Goal: Task Accomplishment & Management: Complete application form

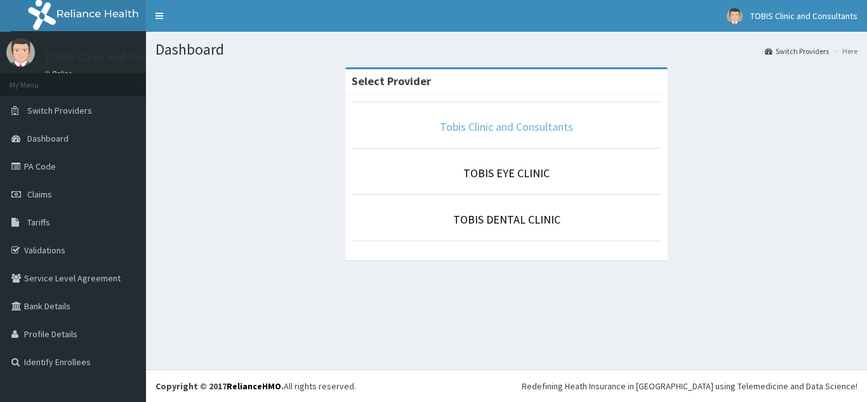
click at [508, 129] on link "Tobis Clinic and Consultants" at bounding box center [506, 126] width 133 height 15
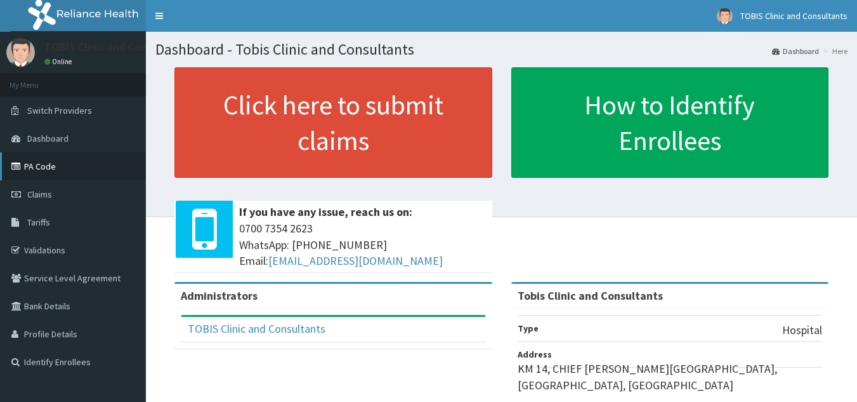
click at [41, 166] on link "PA Code" at bounding box center [73, 166] width 146 height 28
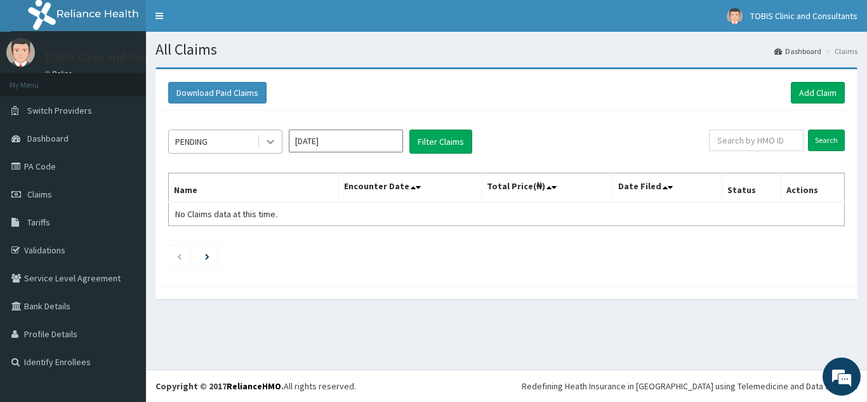
drag, startPoint x: 265, startPoint y: 137, endPoint x: 261, endPoint y: 151, distance: 14.7
click at [265, 138] on icon at bounding box center [270, 141] width 13 height 13
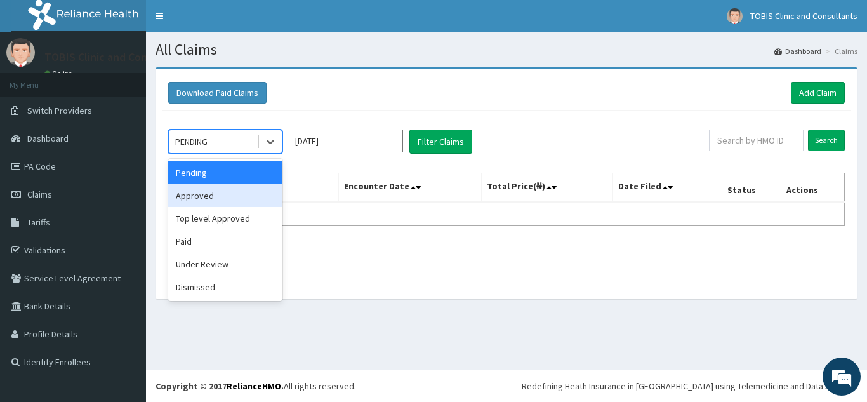
drag, startPoint x: 244, startPoint y: 197, endPoint x: 289, endPoint y: 176, distance: 50.3
click at [247, 195] on div "Approved" at bounding box center [225, 195] width 114 height 23
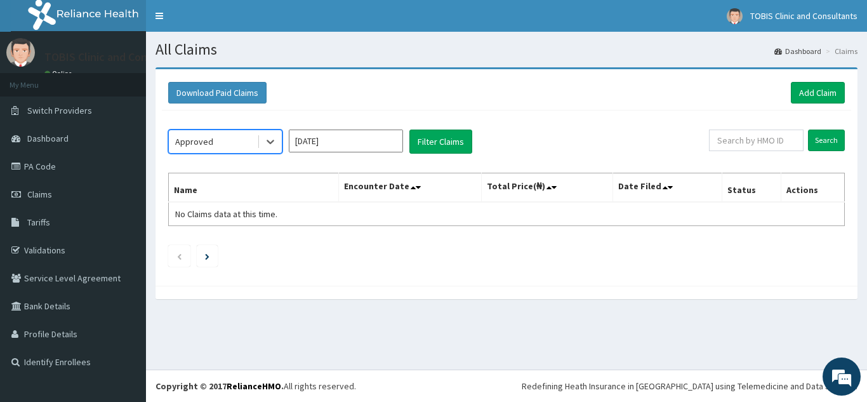
click at [395, 133] on input "[DATE]" at bounding box center [346, 140] width 114 height 23
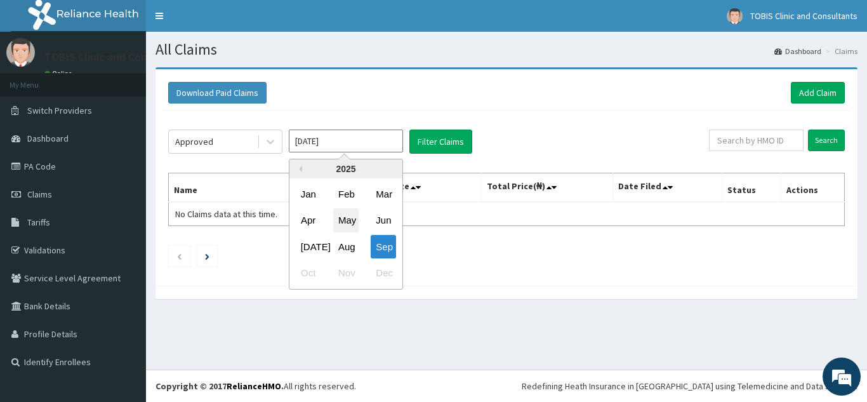
click at [353, 225] on div "May" at bounding box center [345, 220] width 25 height 23
type input "May 2025"
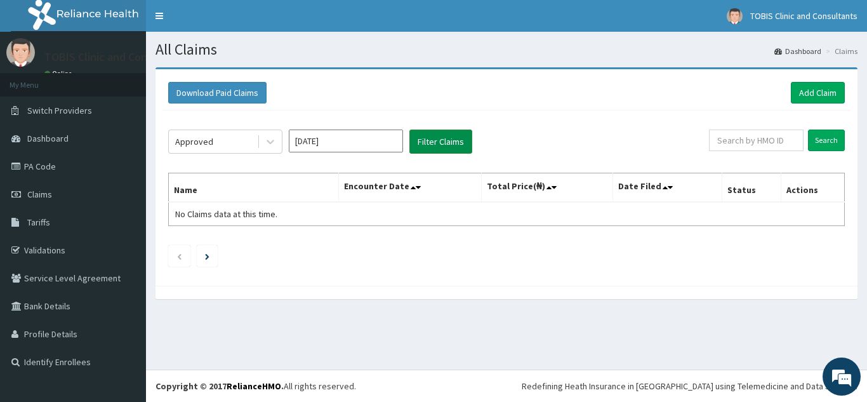
click at [452, 140] on button "Filter Claims" at bounding box center [440, 141] width 63 height 24
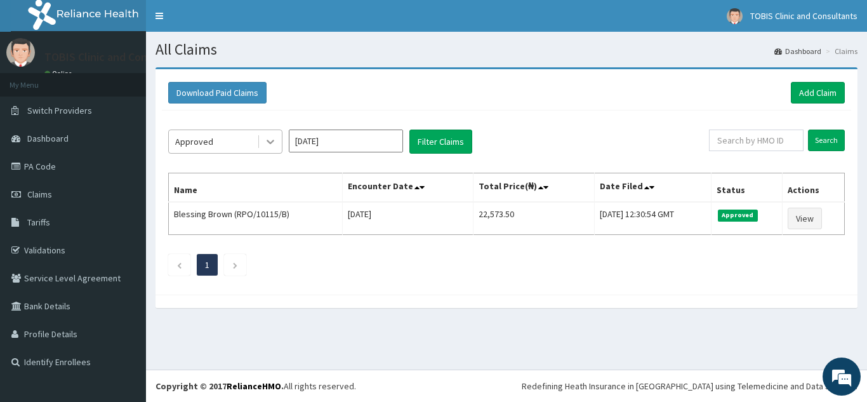
click at [273, 146] on icon at bounding box center [270, 141] width 13 height 13
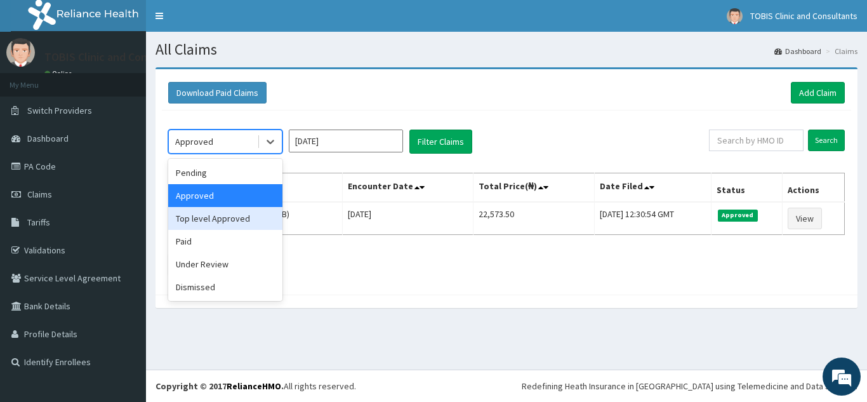
click at [244, 219] on div "Top level Approved" at bounding box center [225, 218] width 114 height 23
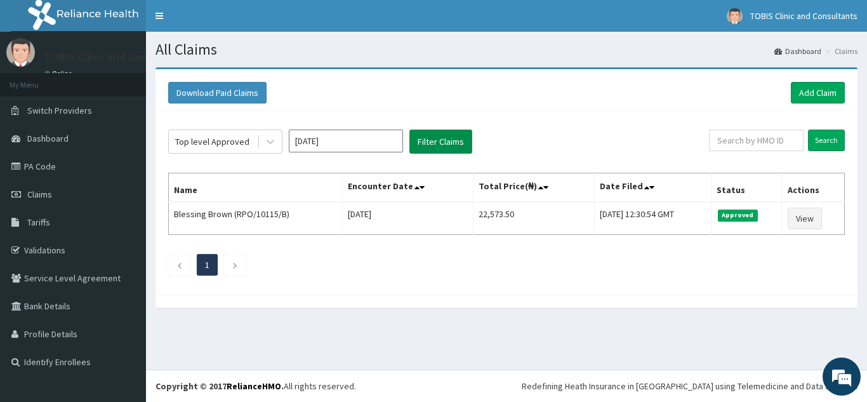
click at [437, 152] on button "Filter Claims" at bounding box center [440, 141] width 63 height 24
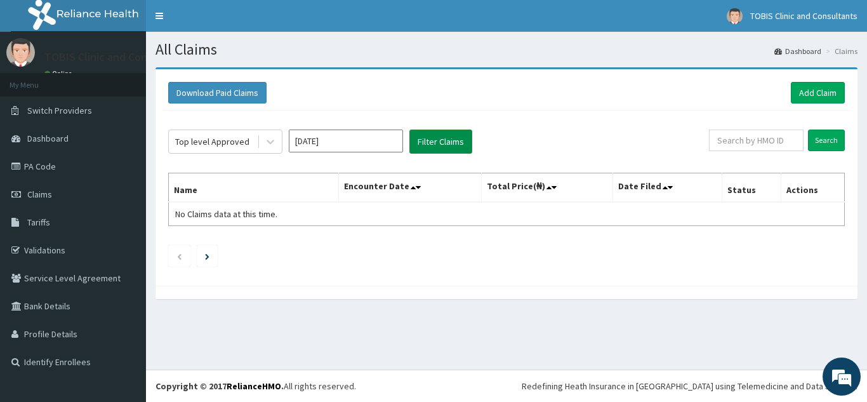
click at [448, 140] on button "Filter Claims" at bounding box center [440, 141] width 63 height 24
click at [270, 138] on icon at bounding box center [270, 141] width 13 height 13
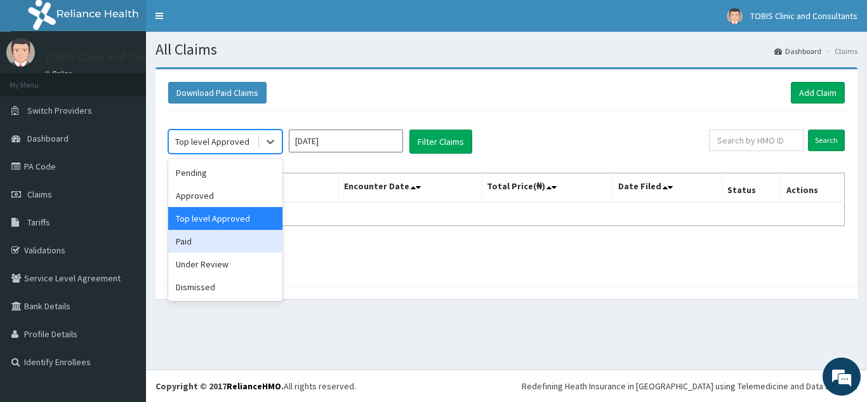
click at [218, 246] on div "Paid" at bounding box center [225, 241] width 114 height 23
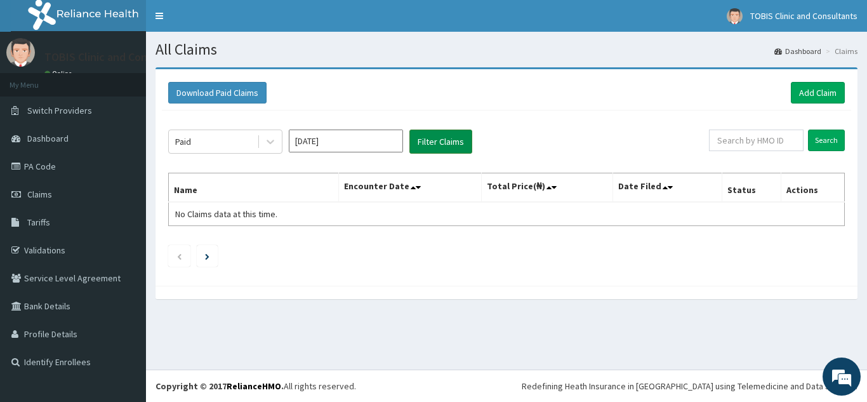
click at [444, 139] on button "Filter Claims" at bounding box center [440, 141] width 63 height 24
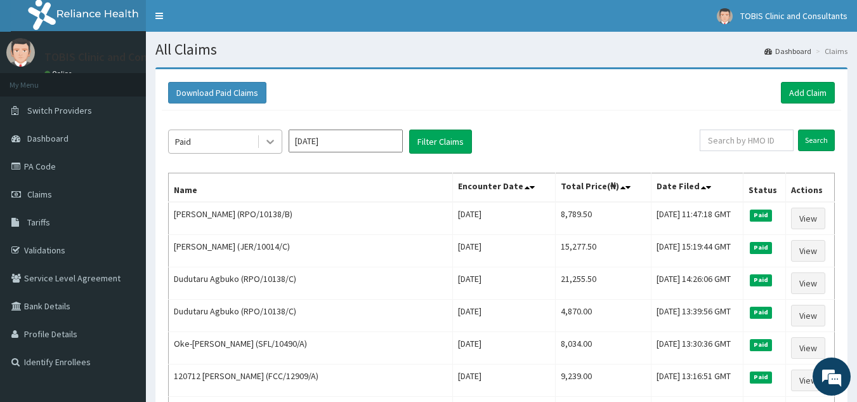
click at [270, 145] on icon at bounding box center [270, 141] width 13 height 13
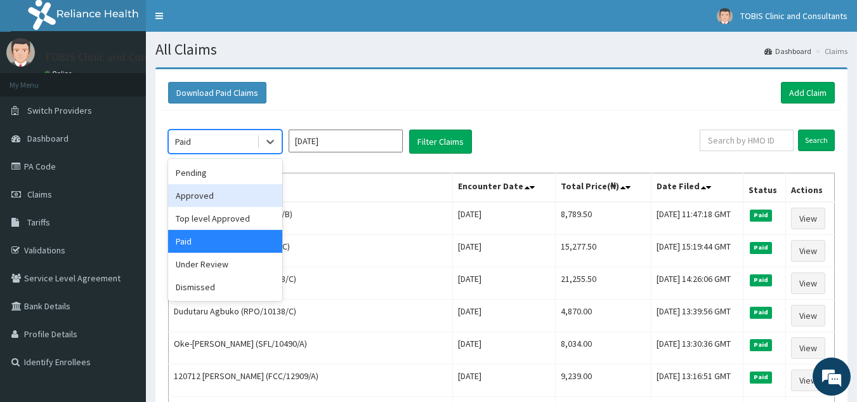
drag, startPoint x: 226, startPoint y: 192, endPoint x: 249, endPoint y: 183, distance: 24.5
click at [230, 192] on div "Approved" at bounding box center [225, 195] width 114 height 23
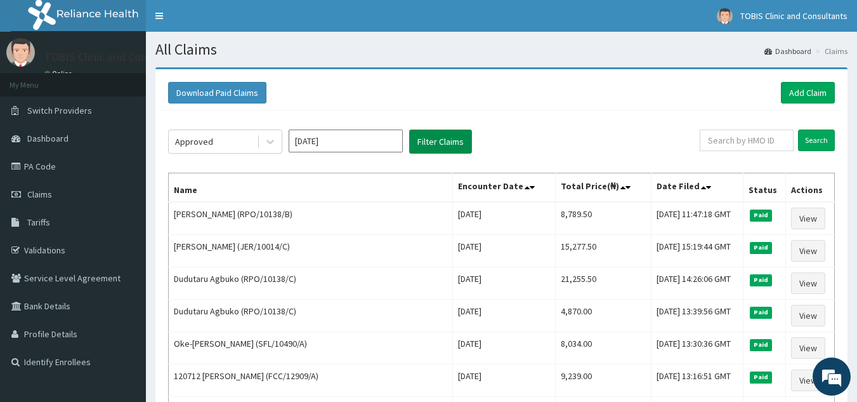
click at [457, 141] on button "Filter Claims" at bounding box center [440, 141] width 63 height 24
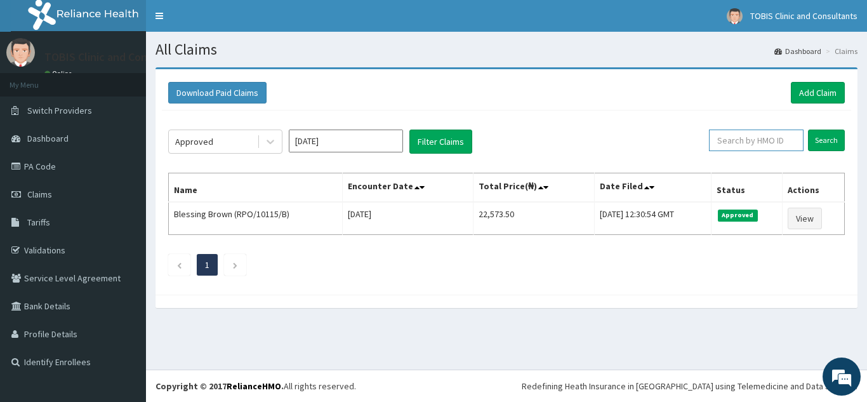
click at [749, 138] on input "text" at bounding box center [756, 140] width 95 height 22
paste input "MR074305"
drag, startPoint x: 756, startPoint y: 145, endPoint x: 640, endPoint y: 164, distance: 117.6
click at [640, 164] on div "Approved May 2025 Filter Claims MR074305 Search Name Encounter Date Total Price…" at bounding box center [506, 199] width 689 height 178
paste input "SFL/10374/A"
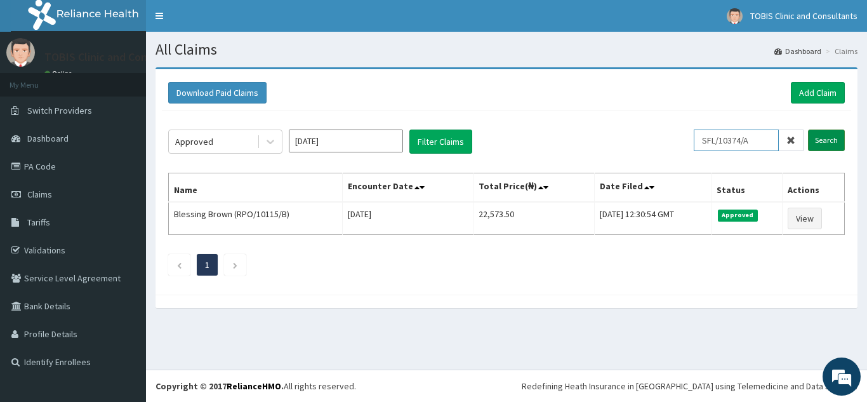
type input "SFL/10374/A"
click at [822, 136] on input "Search" at bounding box center [826, 140] width 37 height 22
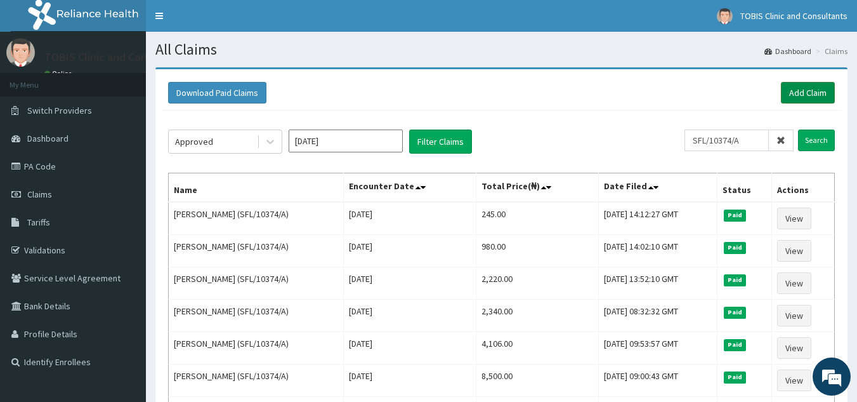
click at [799, 98] on link "Add Claim" at bounding box center [808, 93] width 54 height 22
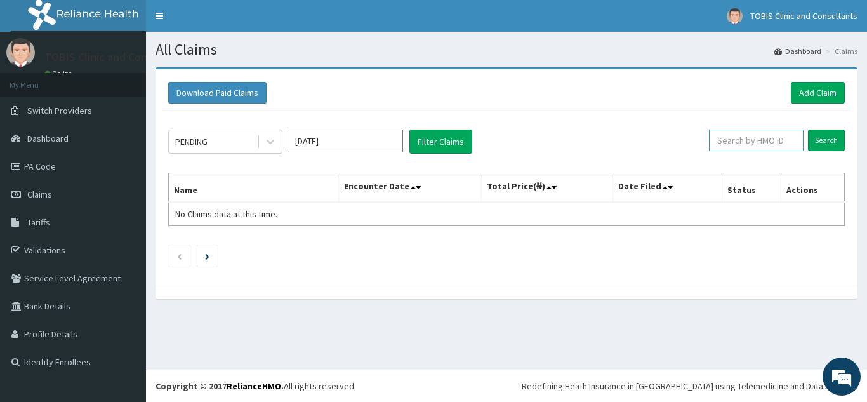
click at [749, 136] on input "text" at bounding box center [756, 140] width 95 height 22
paste input "[PERSON_NAME]/10012/D"
click at [839, 140] on input "Search" at bounding box center [826, 140] width 37 height 22
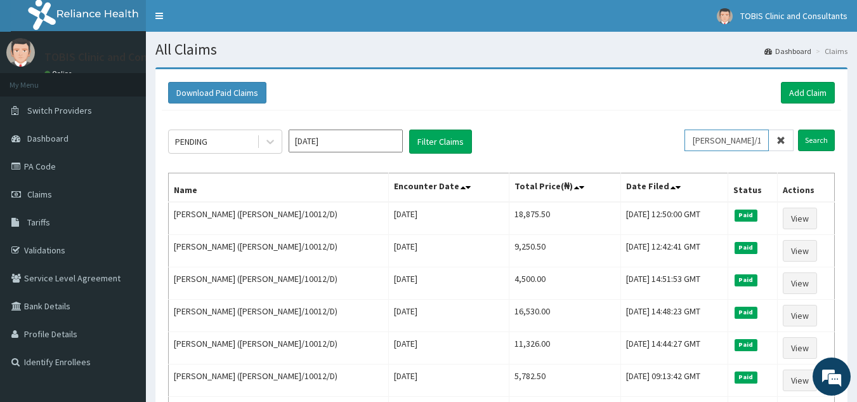
drag, startPoint x: 762, startPoint y: 138, endPoint x: 472, endPoint y: 165, distance: 290.7
click at [467, 173] on div "PENDING [DATE] Filter Claims [PERSON_NAME]/10012/D Search Name Encounter Date T…" at bounding box center [502, 296] width 680 height 372
paste input "RPO/10115/B"
click at [819, 145] on input "Search" at bounding box center [816, 140] width 37 height 22
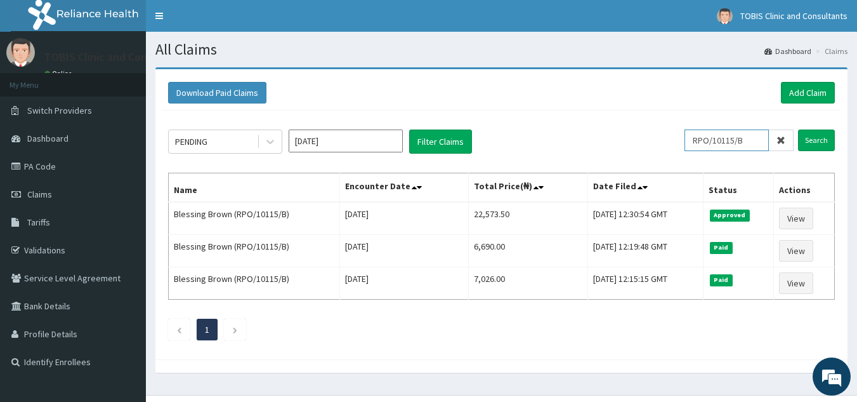
drag, startPoint x: 761, startPoint y: 139, endPoint x: 602, endPoint y: 155, distance: 160.1
click at [605, 158] on div "PENDING [DATE] Filter Claims RPO/10115/B Search Name Encounter Date Total Price…" at bounding box center [502, 231] width 680 height 242
paste input "SFL/10324/C"
type input "SFL/10324/C"
click at [835, 142] on input "Search" at bounding box center [816, 140] width 37 height 22
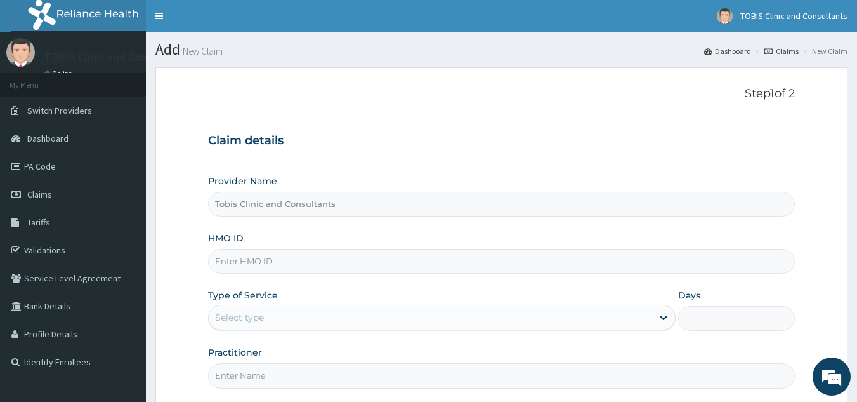
click at [279, 265] on input "HMO ID" at bounding box center [502, 261] width 588 height 25
paste input "SFL/10374/A"
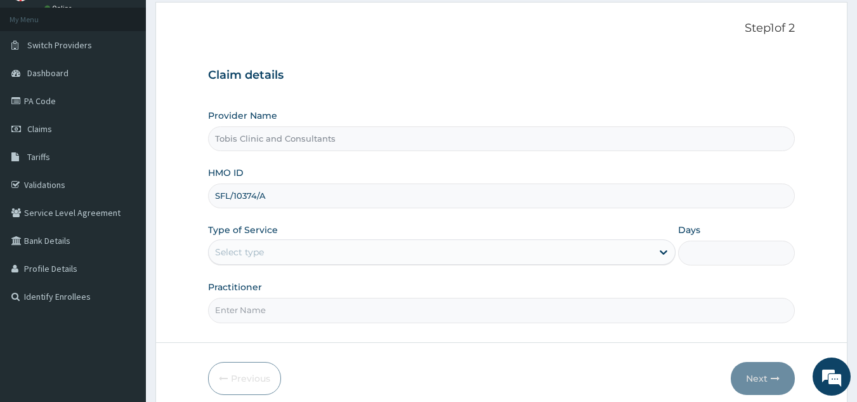
scroll to position [120, 0]
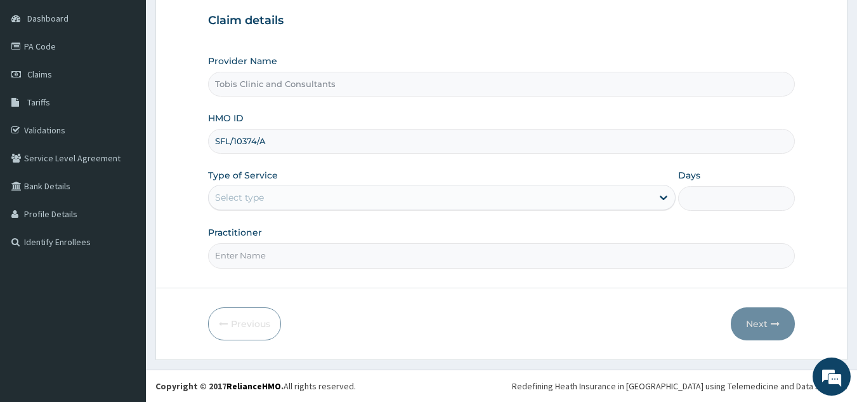
type input "SFL/10374/A"
click at [312, 211] on div "Type of Service Select type" at bounding box center [442, 190] width 468 height 42
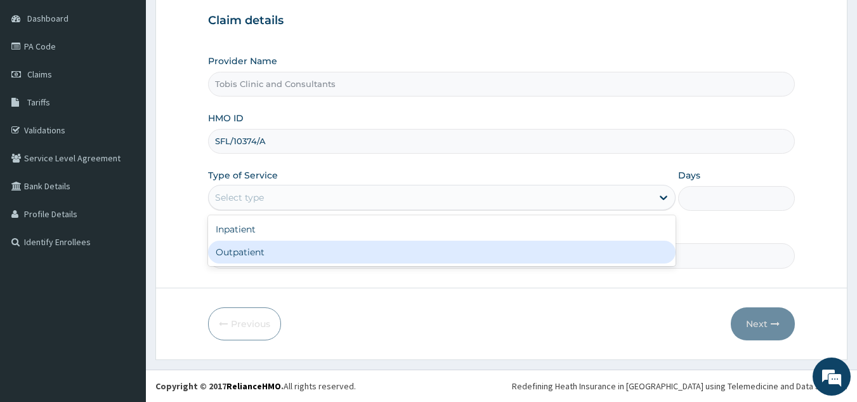
click at [291, 253] on div "Outpatient" at bounding box center [442, 252] width 468 height 23
type input "1"
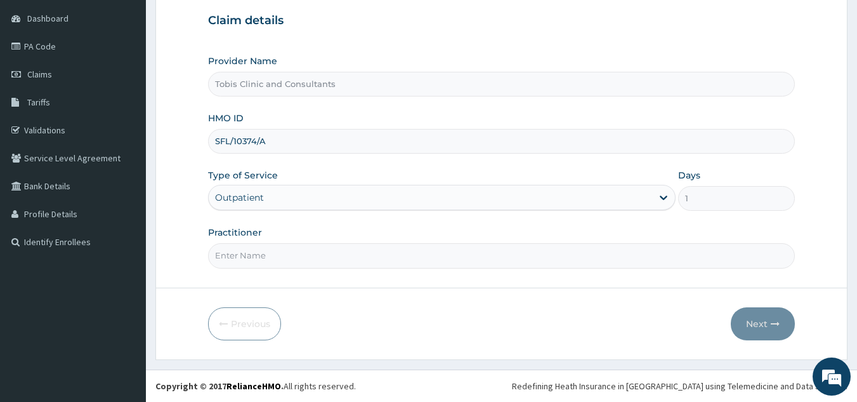
click at [303, 256] on input "Practitioner" at bounding box center [502, 255] width 588 height 25
paste input "[PERSON_NAME]("
type input "[PERSON_NAME]("
click at [767, 322] on button "Next" at bounding box center [763, 323] width 64 height 33
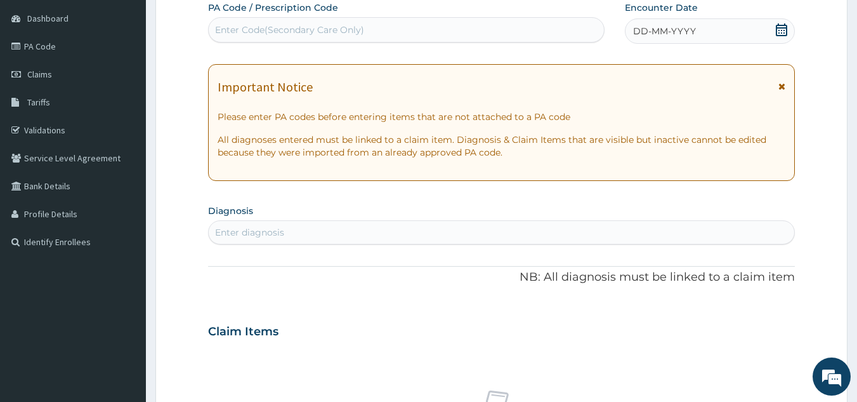
click at [317, 34] on div "Enter Code(Secondary Care Only)" at bounding box center [289, 29] width 149 height 13
paste input "A/B32282"
type input "A/B32282"
paste input "PA/B32282"
type input "PA/B32282"
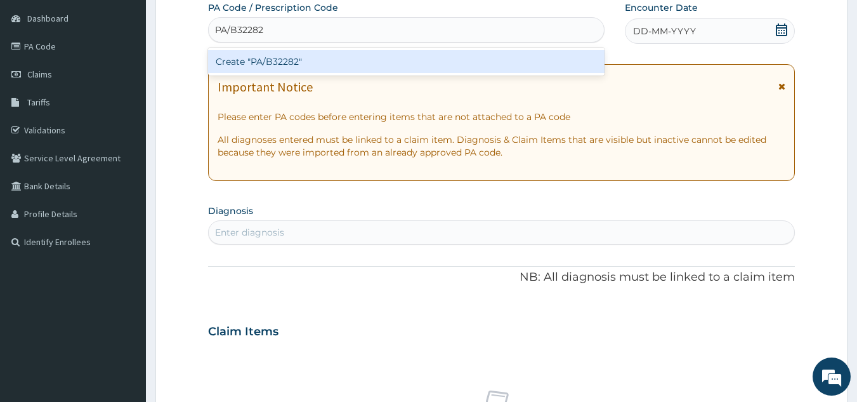
click at [323, 60] on div "Create "PA/B32282"" at bounding box center [406, 61] width 397 height 23
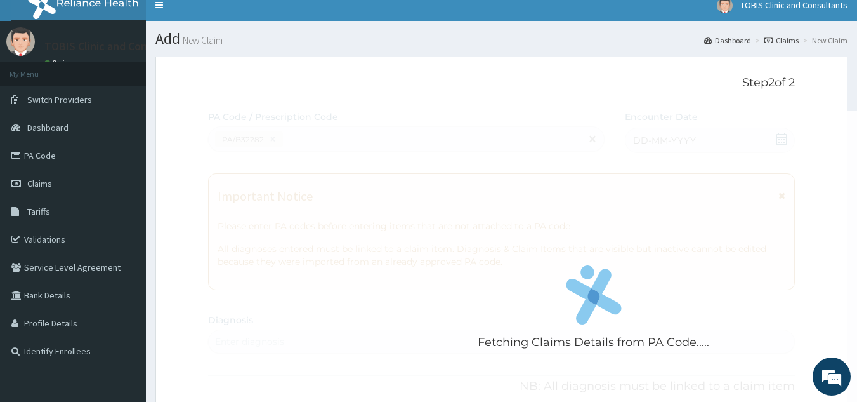
scroll to position [0, 0]
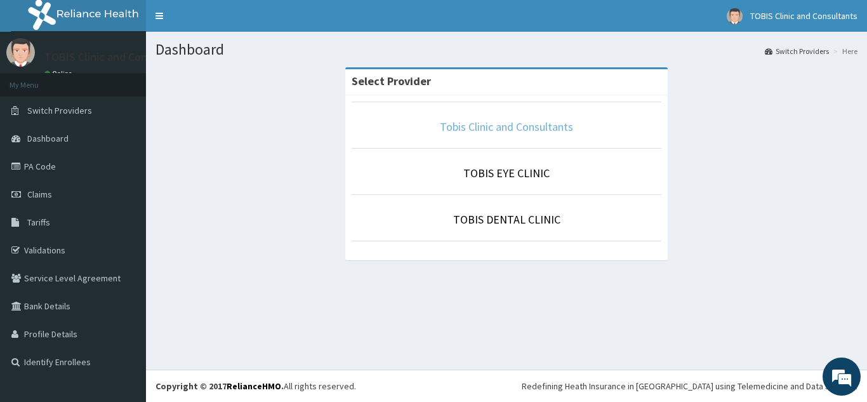
click at [558, 133] on link "Tobis Clinic and Consultants" at bounding box center [506, 126] width 133 height 15
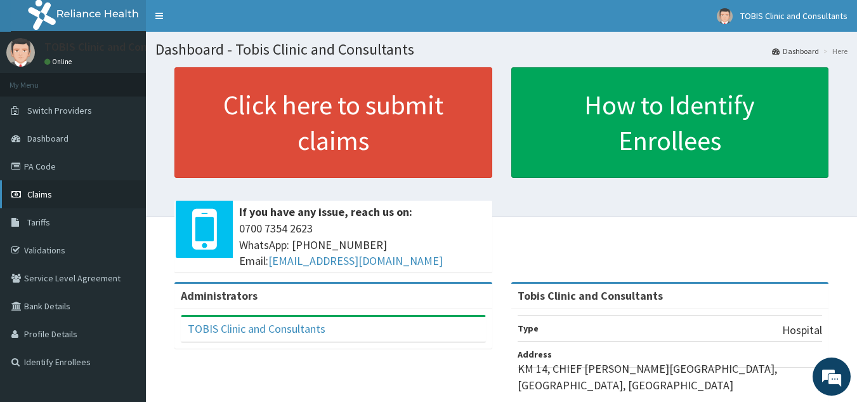
click at [28, 195] on span "Claims" at bounding box center [39, 193] width 25 height 11
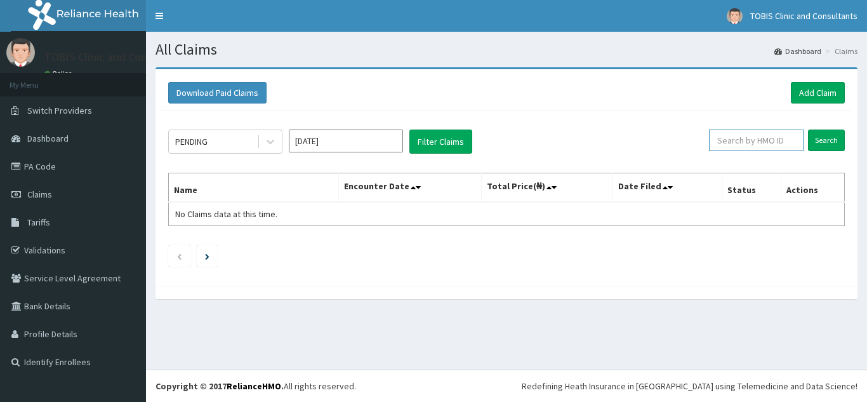
click at [773, 143] on input "text" at bounding box center [756, 140] width 95 height 22
drag, startPoint x: 758, startPoint y: 145, endPoint x: 818, endPoint y: 96, distance: 77.5
click at [818, 96] on link "Add Claim" at bounding box center [818, 93] width 54 height 22
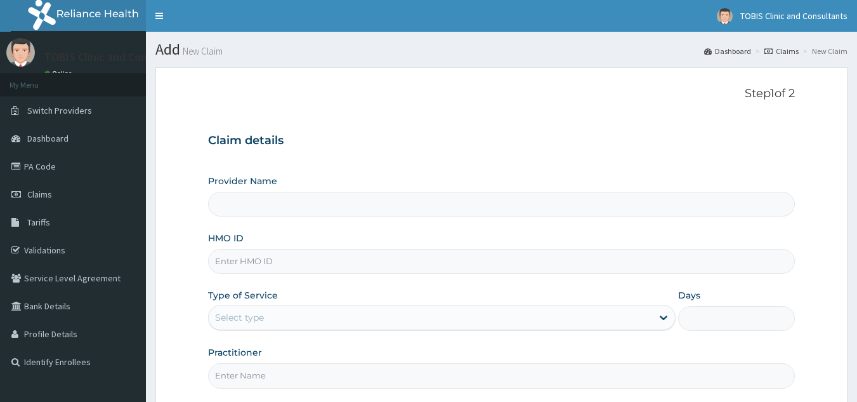
type input "Tobis Clinic and Consultants"
click at [383, 264] on input "HMO ID" at bounding box center [502, 261] width 588 height 25
paste input "SFL/10374/A"
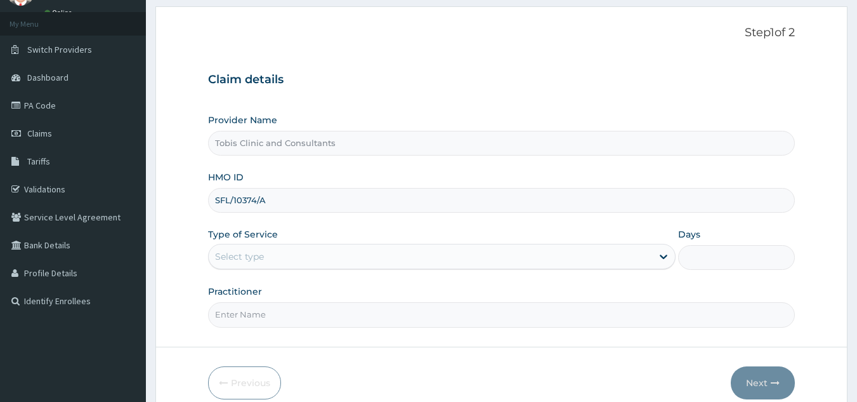
scroll to position [120, 0]
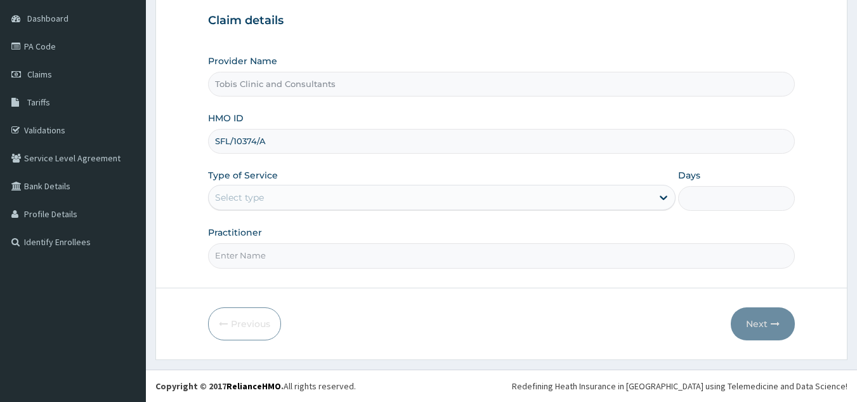
type input "SFL/10374/A"
drag, startPoint x: 315, startPoint y: 194, endPoint x: 306, endPoint y: 238, distance: 44.7
click at [315, 202] on div "Select type" at bounding box center [431, 197] width 444 height 20
click at [419, 199] on div "Select type" at bounding box center [431, 197] width 444 height 20
click at [420, 258] on input "Practitioner" at bounding box center [502, 255] width 588 height 25
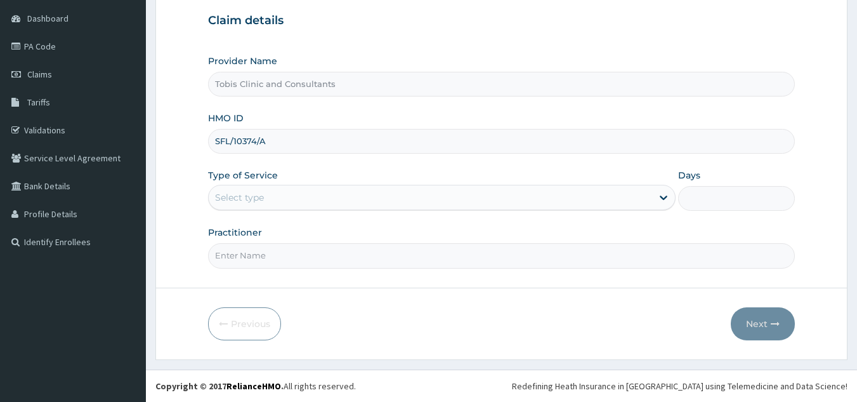
paste input "[PERSON_NAME]"
type input "DR LUKMAN OBAGA"
click at [353, 199] on div "Select type" at bounding box center [431, 197] width 444 height 20
click at [186, 154] on form "Step 1 of 2 Claim details Provider Name Tobis Clinic and Consultants HMO ID SFL…" at bounding box center [501, 153] width 692 height 412
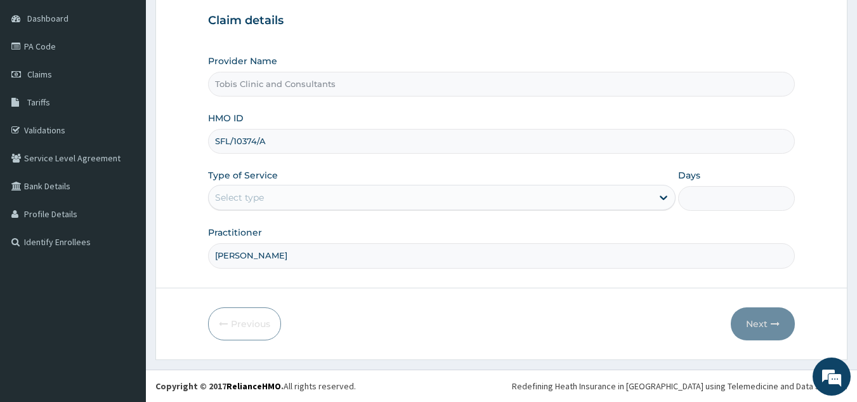
drag, startPoint x: 298, startPoint y: 188, endPoint x: 296, endPoint y: 214, distance: 26.1
click at [299, 205] on div "Select type" at bounding box center [431, 197] width 444 height 20
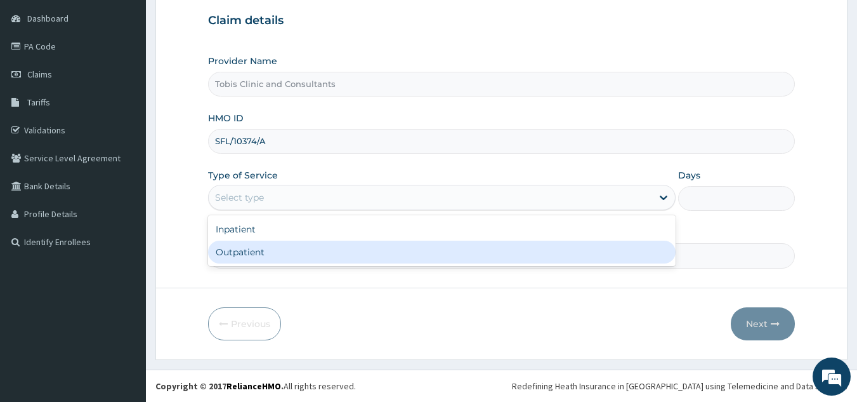
click at [294, 252] on div "Outpatient" at bounding box center [442, 252] width 468 height 23
type input "1"
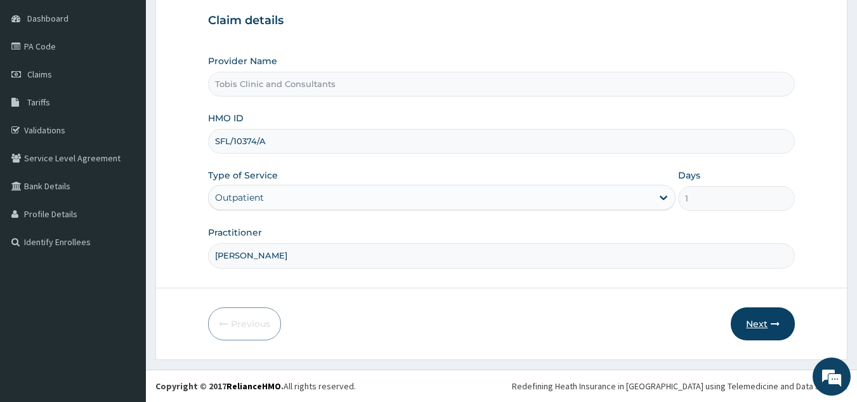
click at [763, 317] on button "Next" at bounding box center [763, 323] width 64 height 33
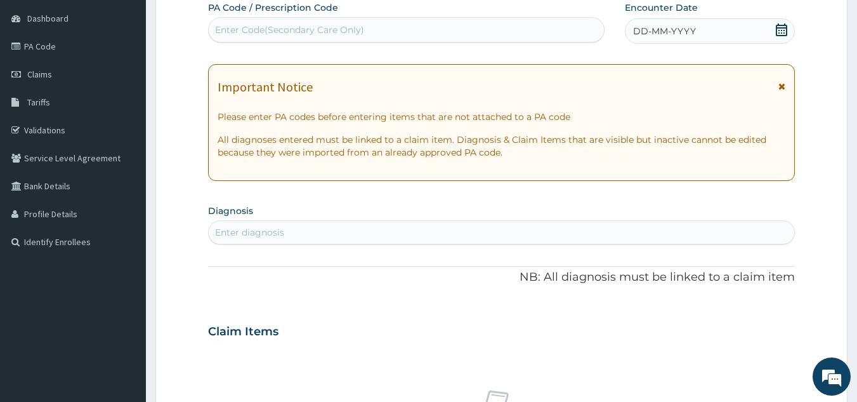
click at [288, 28] on div "Enter Code(Secondary Care Only)" at bounding box center [289, 29] width 149 height 13
drag, startPoint x: 288, startPoint y: 28, endPoint x: 258, endPoint y: 59, distance: 43.1
click at [254, 66] on div "Important Notice Please enter PA codes before entering items that are not attac…" at bounding box center [502, 122] width 588 height 117
click at [281, 24] on div "Enter Code(Secondary Care Only)" at bounding box center [289, 29] width 149 height 13
click at [337, 31] on div "Enter Code(Secondary Care Only)" at bounding box center [289, 29] width 149 height 13
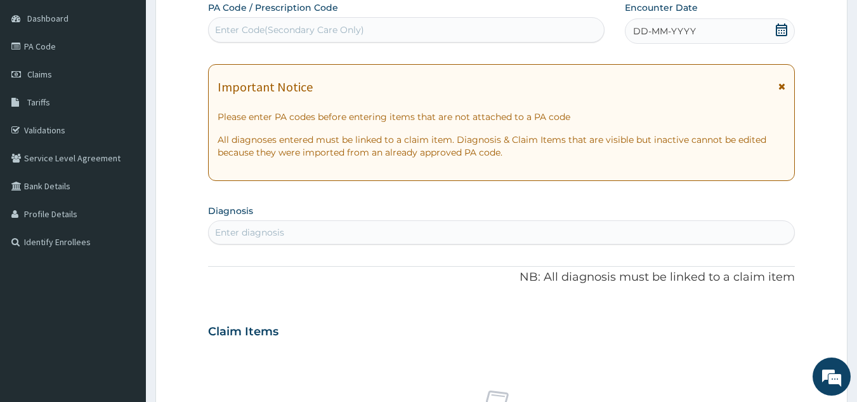
drag, startPoint x: 337, startPoint y: 31, endPoint x: 249, endPoint y: 43, distance: 88.3
click at [249, 43] on div "Enter Code(Secondary Care Only)" at bounding box center [406, 29] width 397 height 25
click at [305, 32] on div "Enter Code(Secondary Care Only)" at bounding box center [289, 29] width 149 height 13
paste input "SFL/10374/A"
type input "SFL/10374/A"
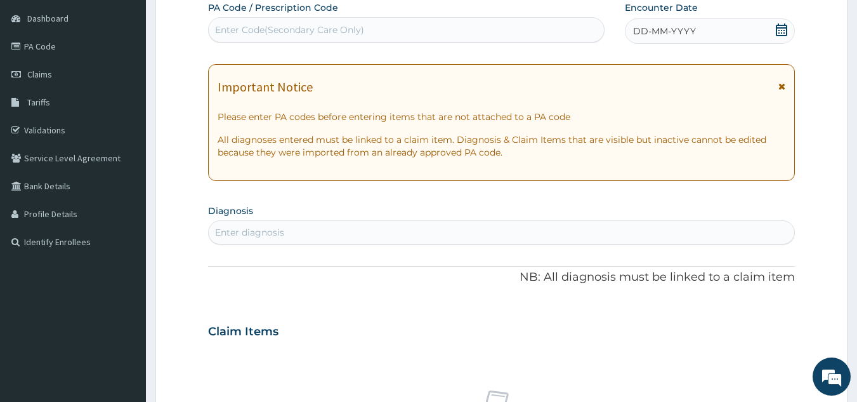
click at [383, 32] on div "Enter Code(Secondary Care Only)" at bounding box center [407, 30] width 396 height 20
paste input "PA/B32282"
type input "PA/B32282"
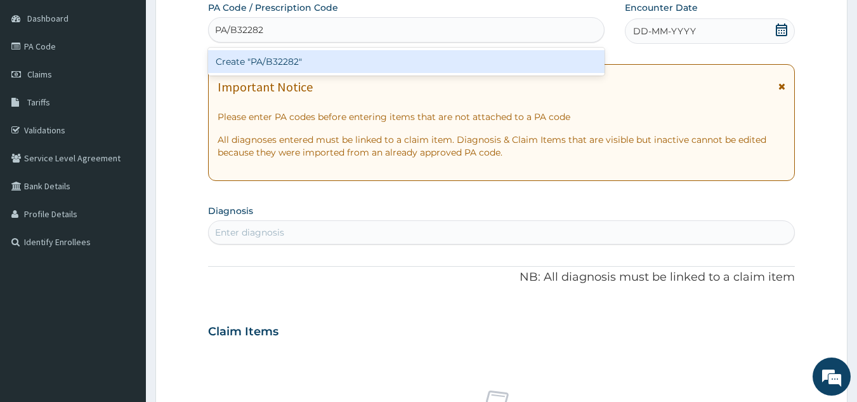
click at [385, 53] on div "Create "PA/B32282"" at bounding box center [406, 61] width 397 height 23
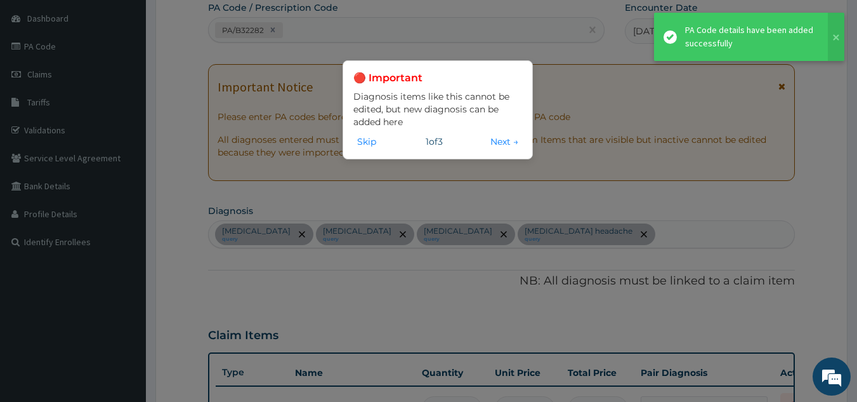
scroll to position [562, 0]
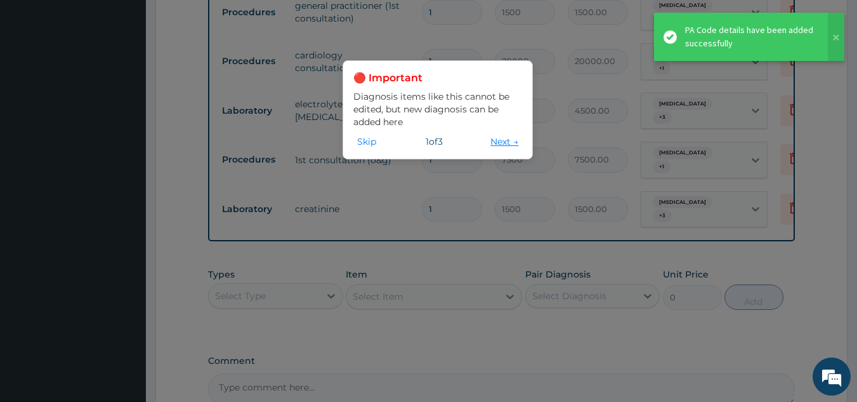
click at [500, 143] on button "Next →" at bounding box center [505, 142] width 36 height 14
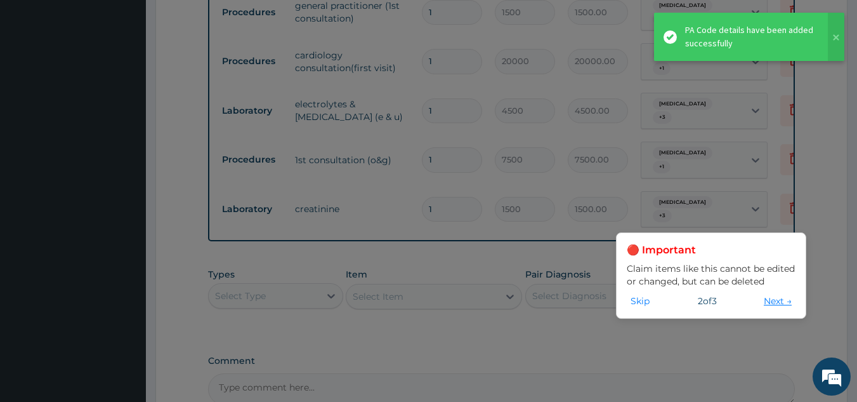
click at [775, 296] on button "Next →" at bounding box center [778, 301] width 36 height 14
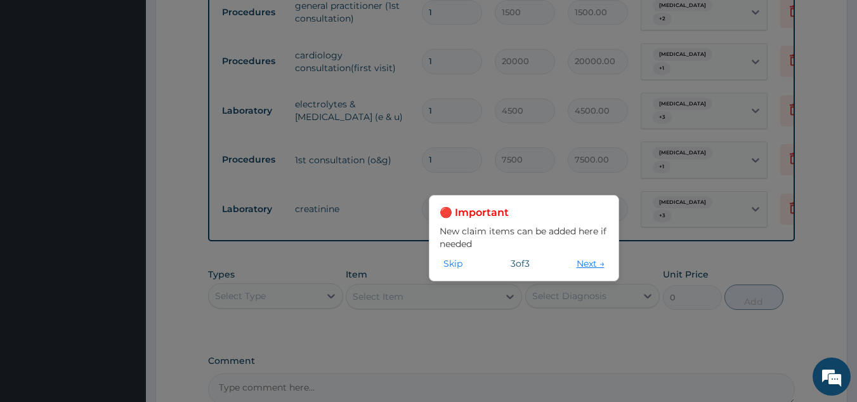
click at [593, 262] on button "Next →" at bounding box center [591, 263] width 36 height 14
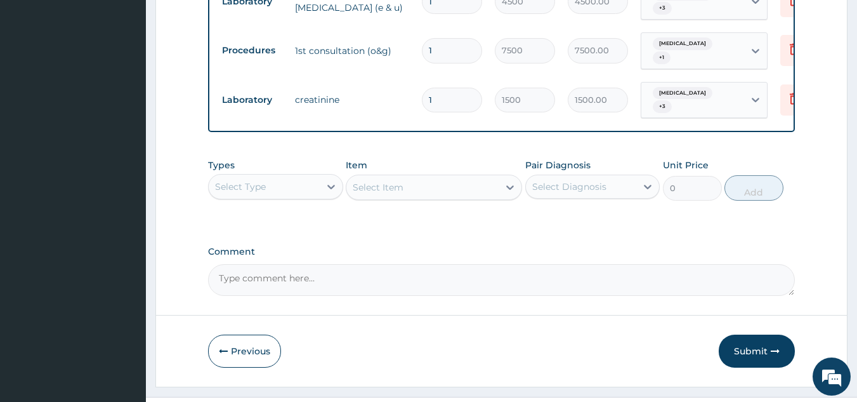
scroll to position [697, 0]
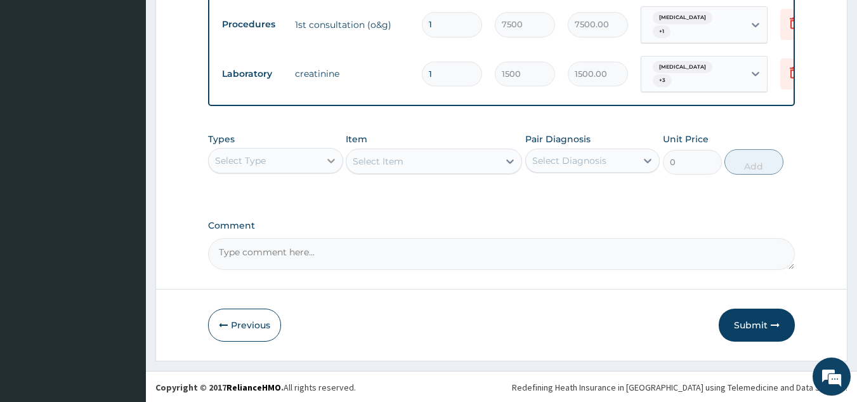
click at [325, 161] on icon at bounding box center [331, 160] width 13 height 13
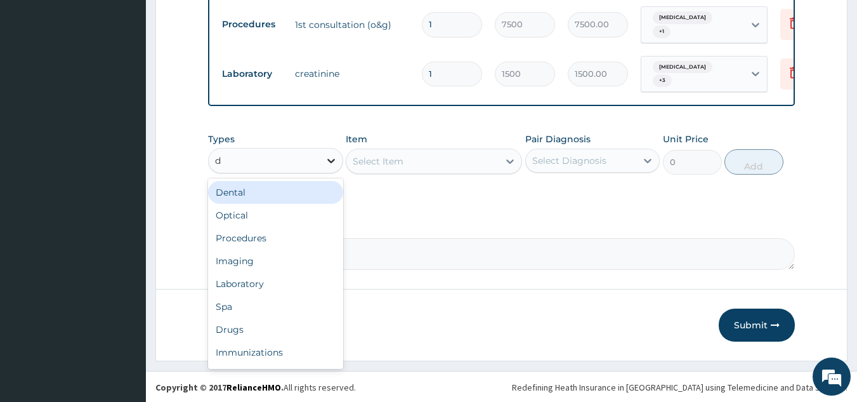
type input "dr"
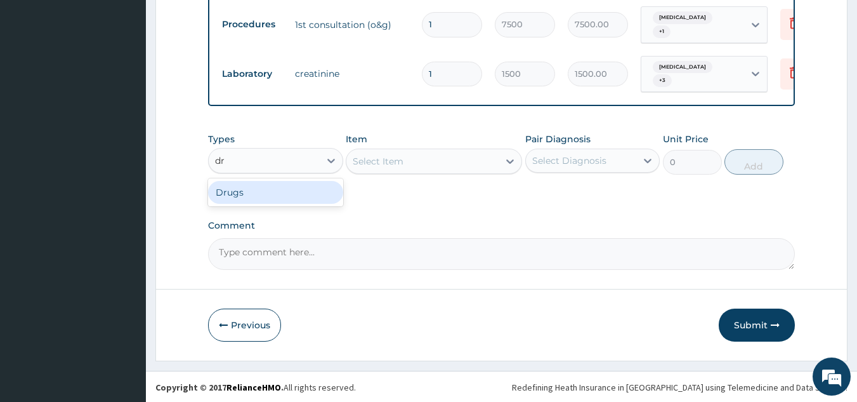
click at [310, 190] on div "Drugs" at bounding box center [275, 192] width 135 height 23
drag, startPoint x: 557, startPoint y: 155, endPoint x: 557, endPoint y: 169, distance: 14.0
click at [557, 157] on div "Select Diagnosis" at bounding box center [569, 160] width 74 height 13
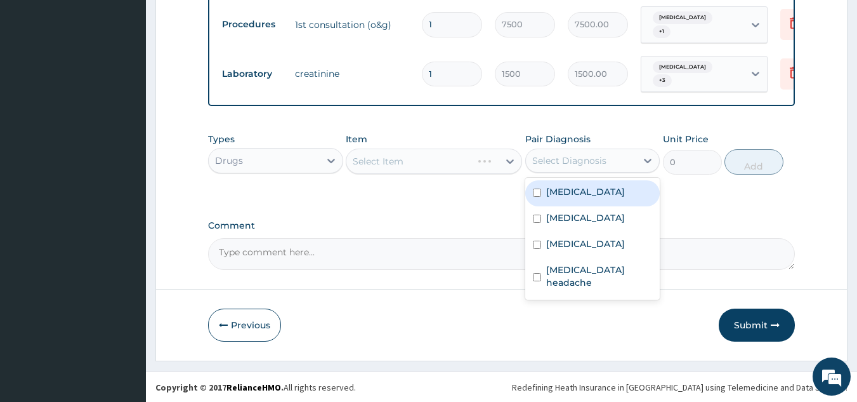
click at [564, 204] on div "Essential hypertension" at bounding box center [592, 193] width 135 height 26
checkbox input "true"
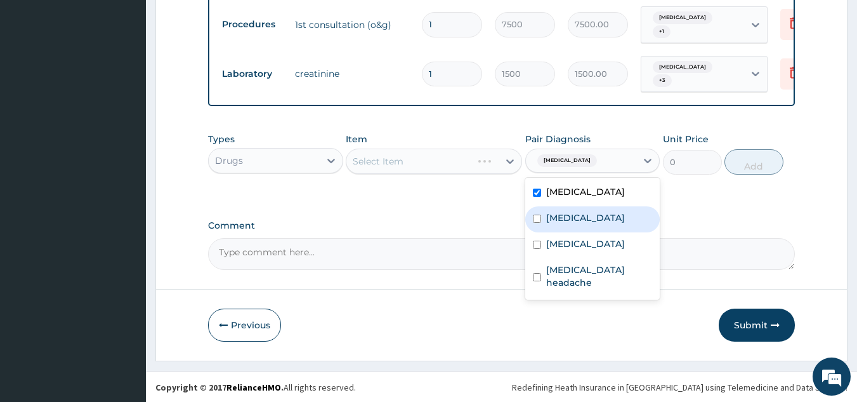
drag, startPoint x: 566, startPoint y: 216, endPoint x: 572, endPoint y: 241, distance: 26.0
click at [566, 216] on label "Malaria" at bounding box center [585, 217] width 79 height 13
checkbox input "true"
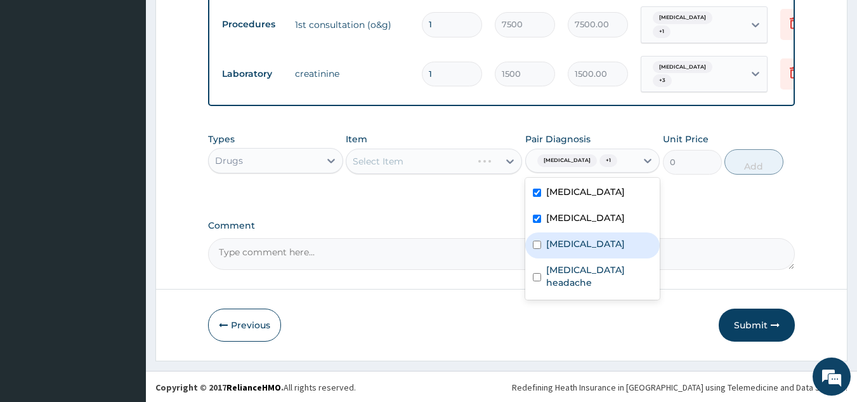
click at [579, 250] on label "Electrolyte imbalance" at bounding box center [585, 243] width 79 height 13
checkbox input "true"
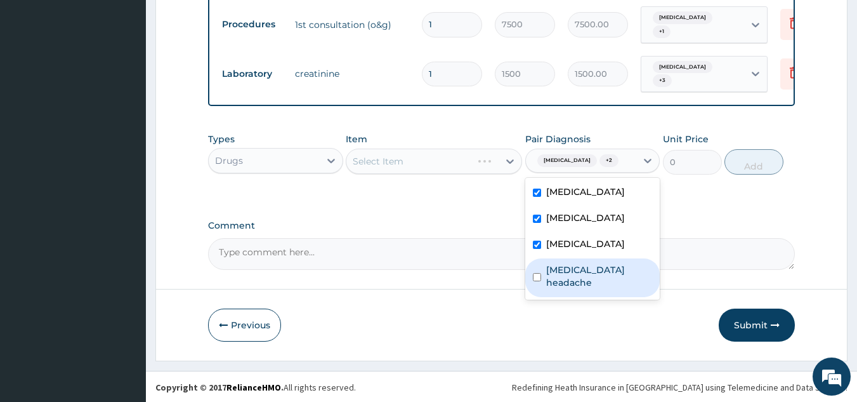
click at [577, 284] on label "Postpartum headache" at bounding box center [599, 275] width 107 height 25
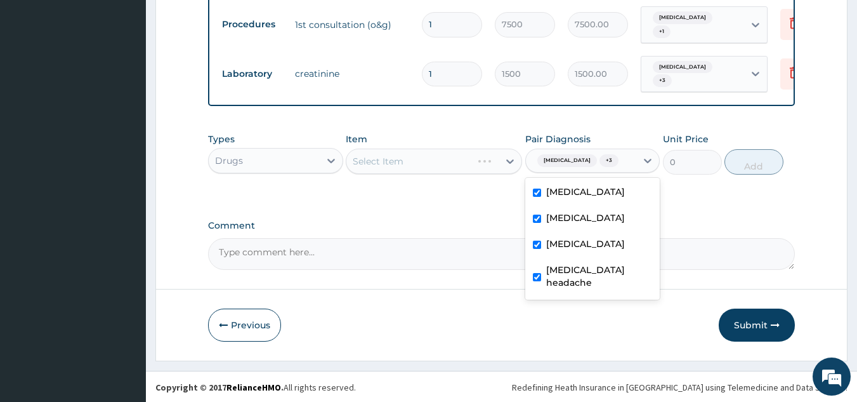
checkbox input "true"
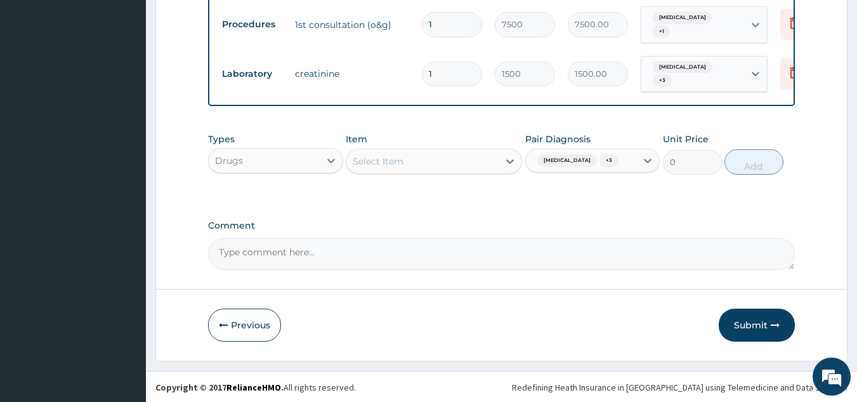
click at [423, 162] on div "Select Item" at bounding box center [422, 161] width 152 height 20
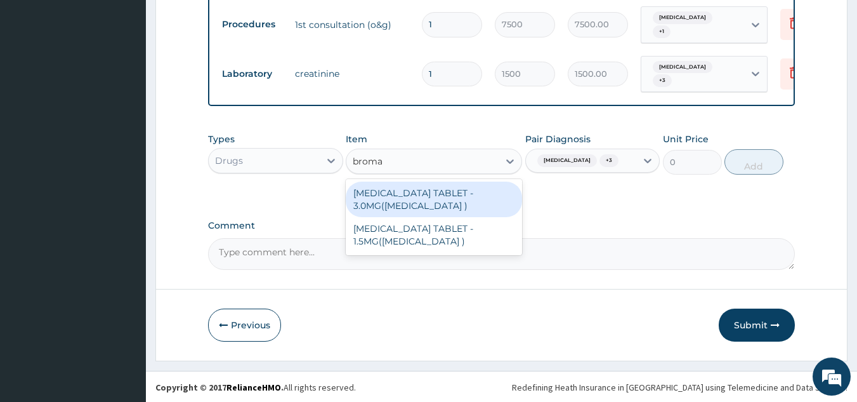
type input "bromaz"
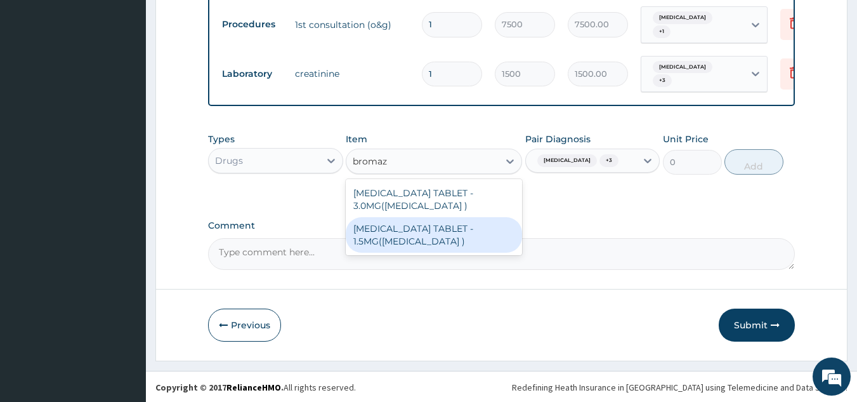
click at [418, 227] on div "BROMAZEPAM TABLET - 1.5MG(LEXOTAN )" at bounding box center [434, 235] width 176 height 36
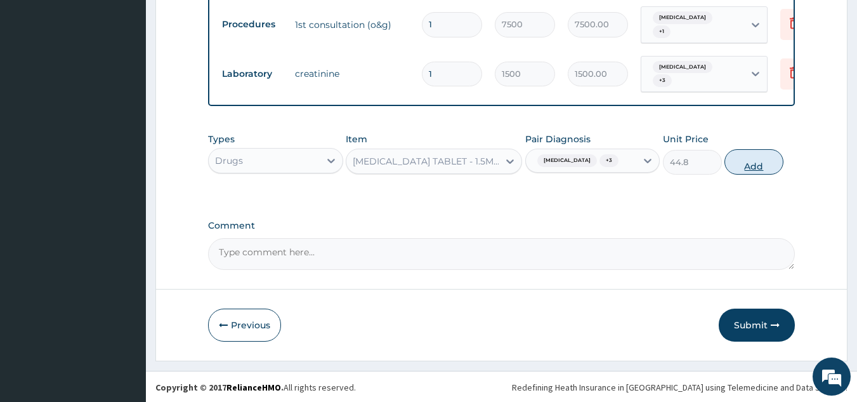
click at [758, 175] on button "Add" at bounding box center [754, 161] width 59 height 25
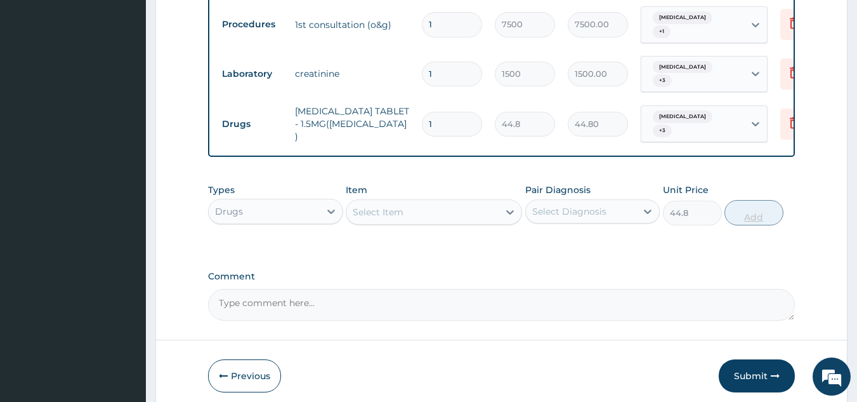
type input "0"
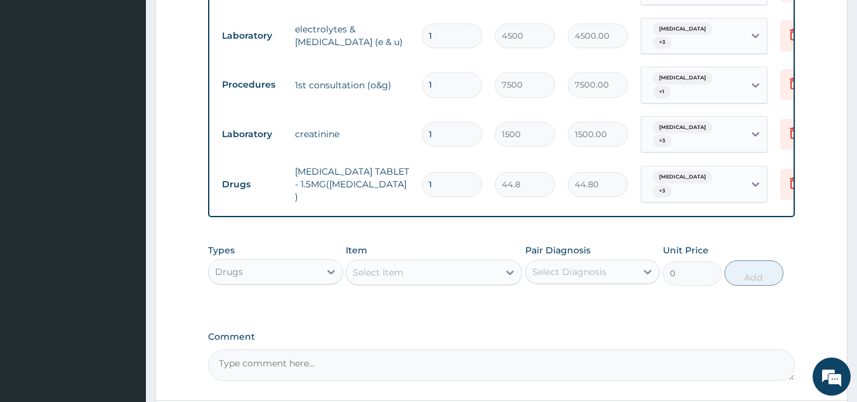
scroll to position [634, 0]
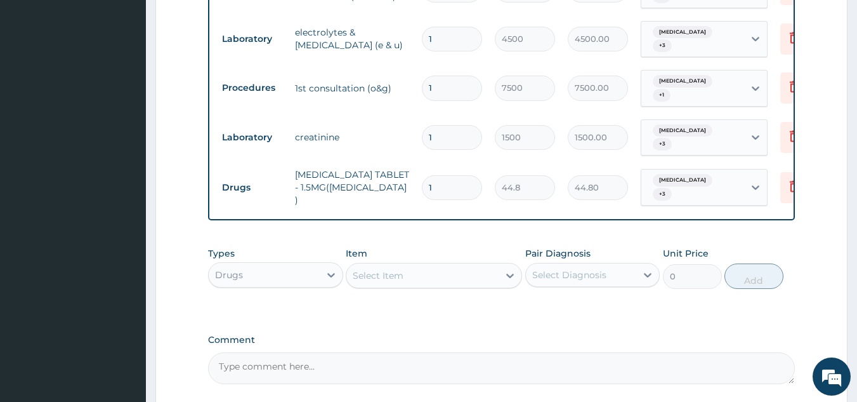
drag, startPoint x: 448, startPoint y: 178, endPoint x: 425, endPoint y: 182, distance: 23.9
click at [425, 182] on input "1" at bounding box center [452, 187] width 60 height 25
type input "3"
type input "134.40"
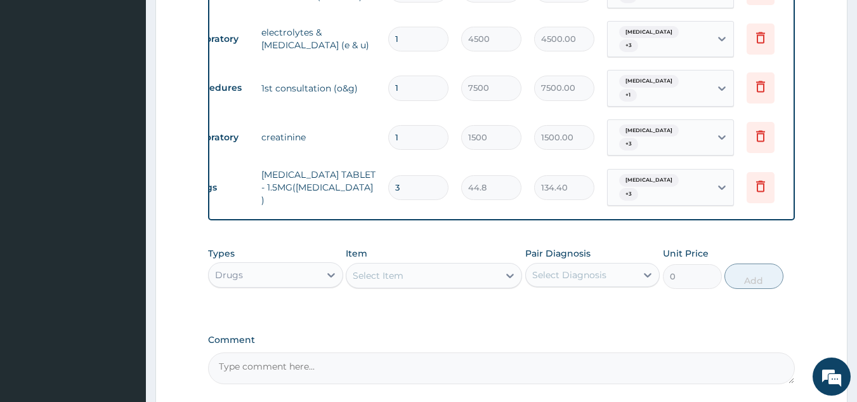
scroll to position [0, 49]
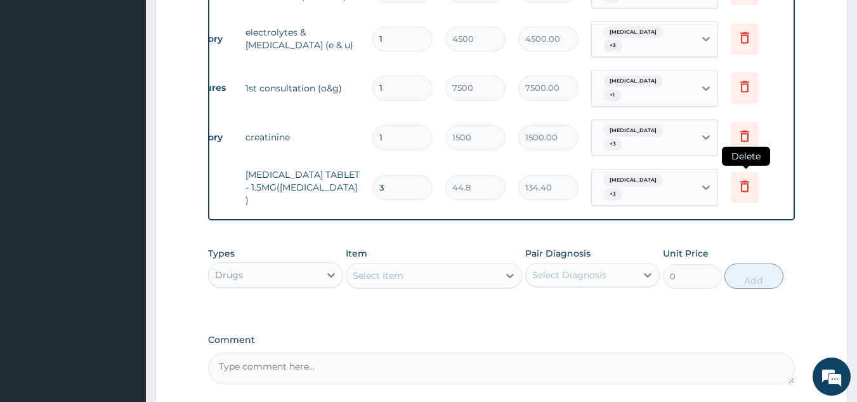
type input "3"
click at [745, 178] on icon at bounding box center [744, 185] width 15 height 15
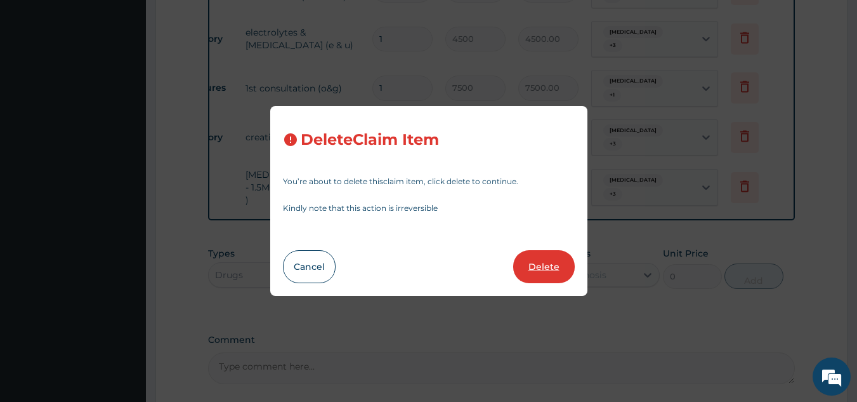
click at [549, 268] on button "Delete" at bounding box center [544, 266] width 62 height 33
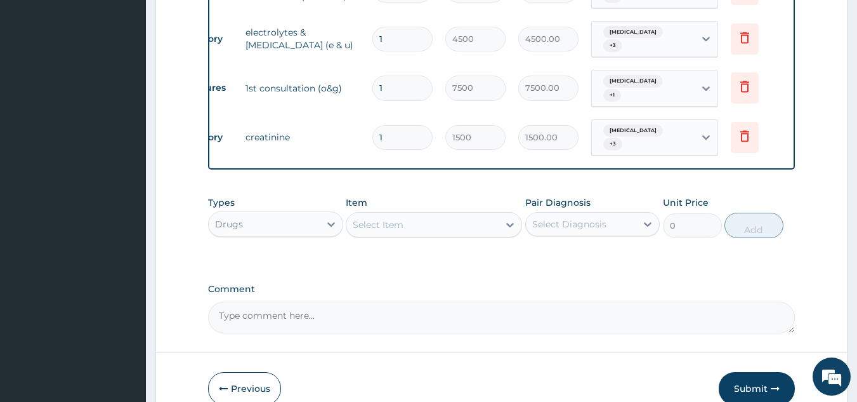
click at [438, 216] on div "Select Item" at bounding box center [422, 224] width 152 height 20
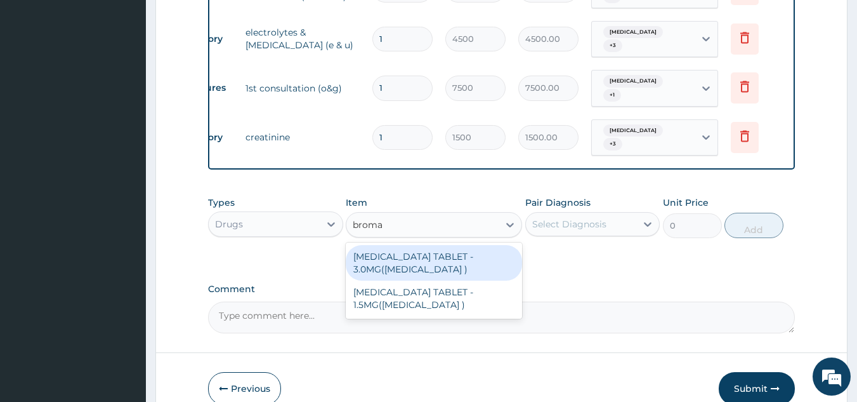
type input "bromaz"
click at [475, 263] on div "BROMAZEPAM TABLET - 3.0MG(LEXOTAN )" at bounding box center [434, 263] width 176 height 36
type input "42"
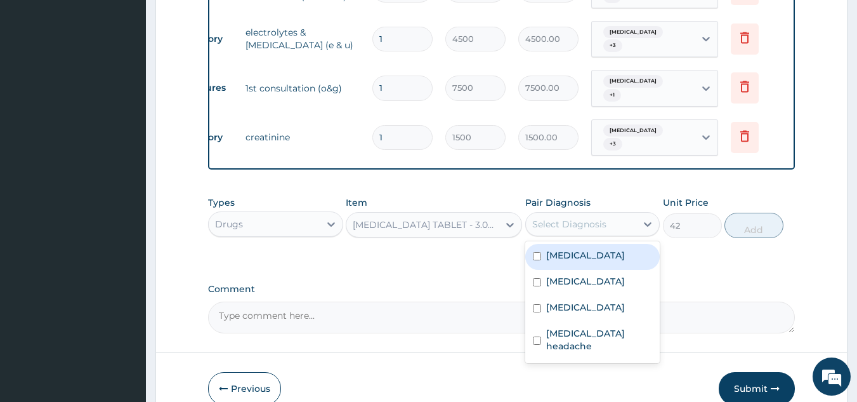
click at [566, 223] on div "Select Diagnosis" at bounding box center [569, 224] width 74 height 13
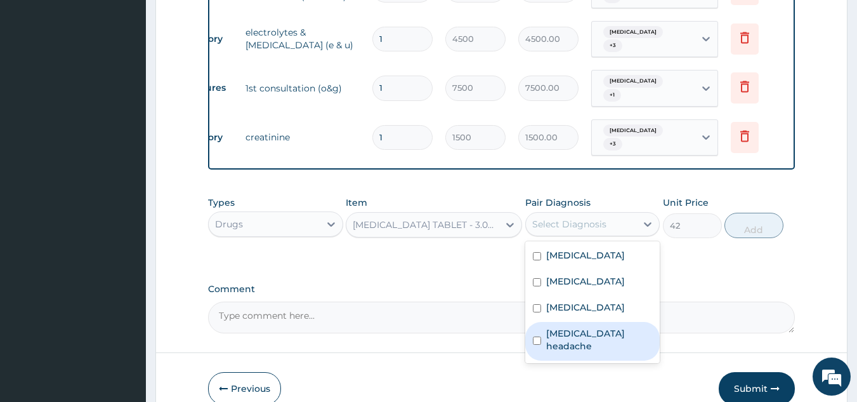
drag, startPoint x: 591, startPoint y: 334, endPoint x: 595, endPoint y: 320, distance: 14.0
click at [591, 333] on label "Postpartum headache" at bounding box center [599, 339] width 107 height 25
checkbox input "true"
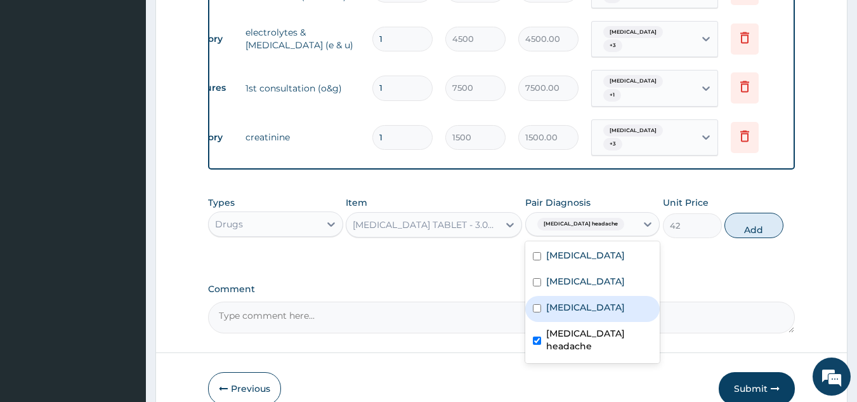
click at [601, 312] on label "Electrolyte imbalance" at bounding box center [585, 307] width 79 height 13
checkbox input "true"
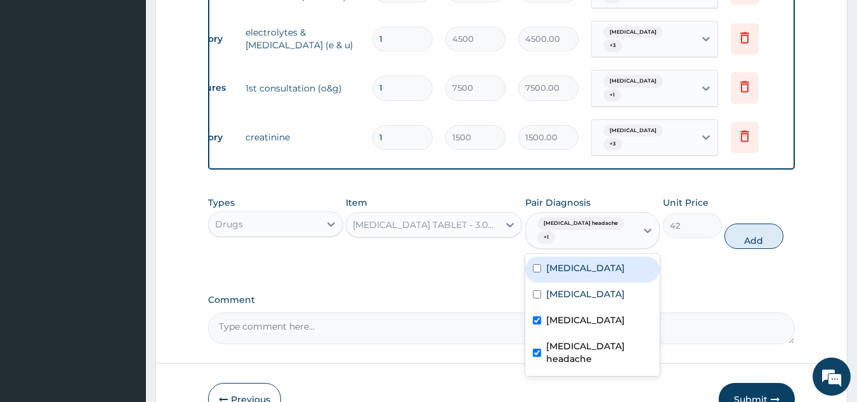
drag, startPoint x: 617, startPoint y: 270, endPoint x: 651, endPoint y: 266, distance: 33.9
click at [621, 270] on label "Essential hypertension" at bounding box center [585, 267] width 79 height 13
checkbox input "true"
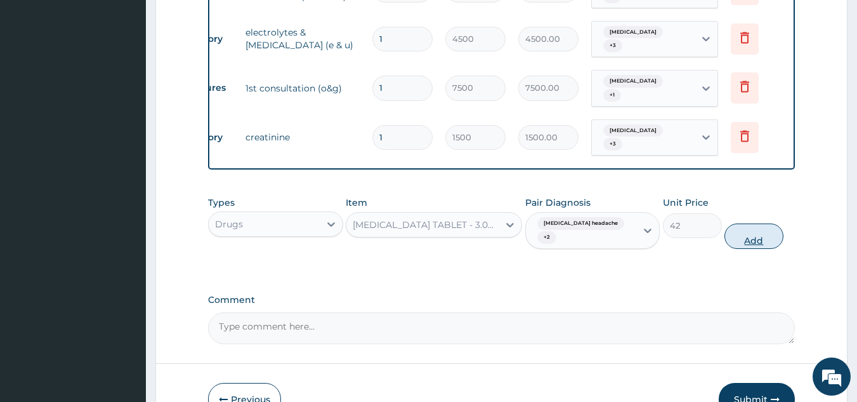
click at [747, 241] on button "Add" at bounding box center [754, 235] width 59 height 25
type input "0"
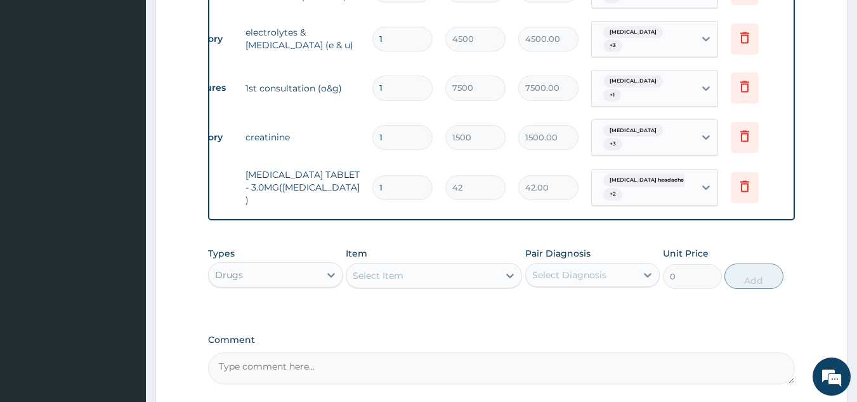
drag, startPoint x: 386, startPoint y: 176, endPoint x: 374, endPoint y: 186, distance: 14.9
click at [374, 186] on div "1" at bounding box center [403, 187] width 60 height 25
type input "3"
type input "126.00"
type input "3"
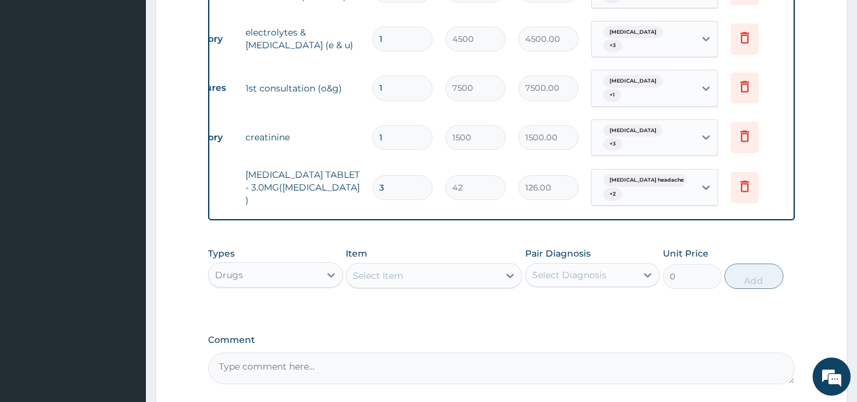
click at [441, 269] on div "Select Item" at bounding box center [422, 275] width 152 height 20
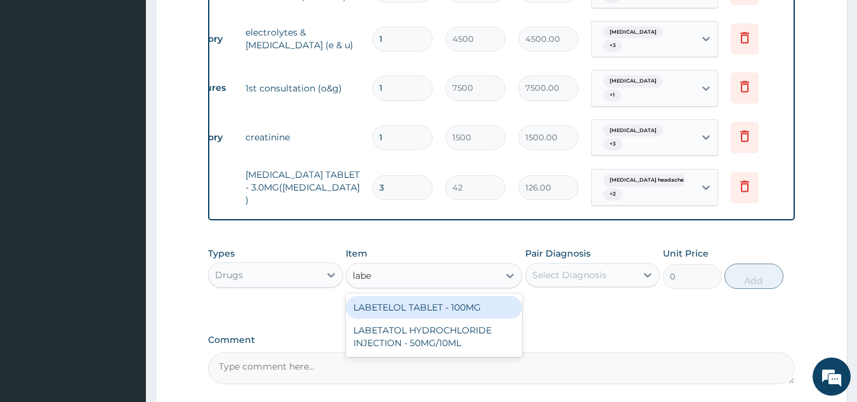
type input "labet"
click at [454, 303] on div "LABETELOL TABLET - 100MG" at bounding box center [434, 307] width 176 height 23
type input "159.6"
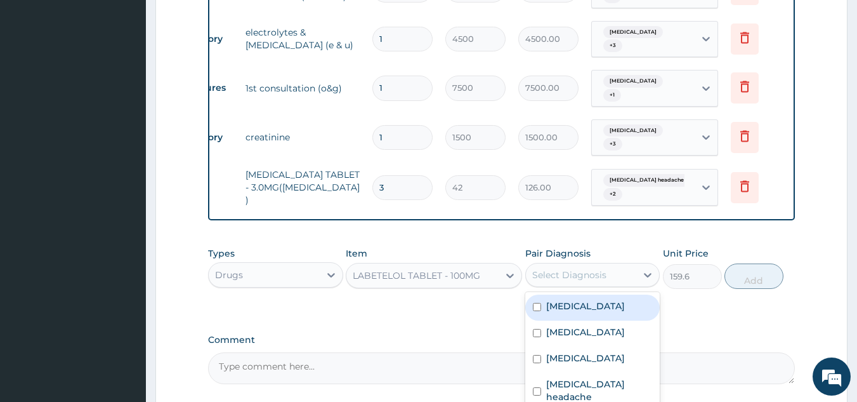
click at [572, 268] on div "Select Diagnosis" at bounding box center [569, 274] width 74 height 13
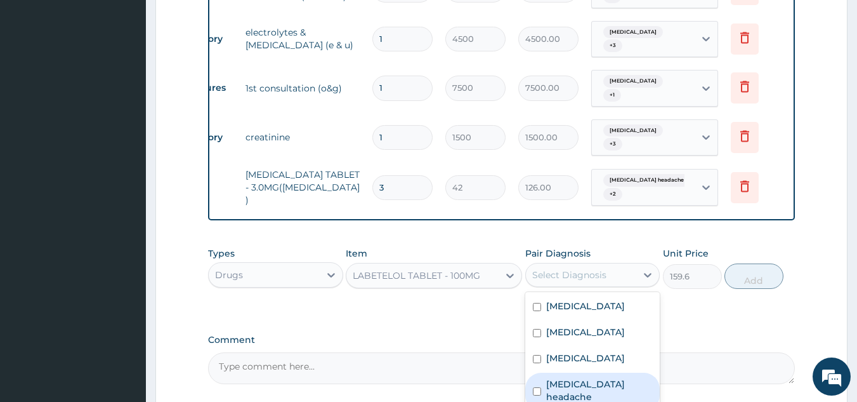
drag, startPoint x: 602, startPoint y: 383, endPoint x: 624, endPoint y: 347, distance: 42.2
click at [602, 381] on label "Postpartum headache" at bounding box center [599, 390] width 107 height 25
checkbox input "true"
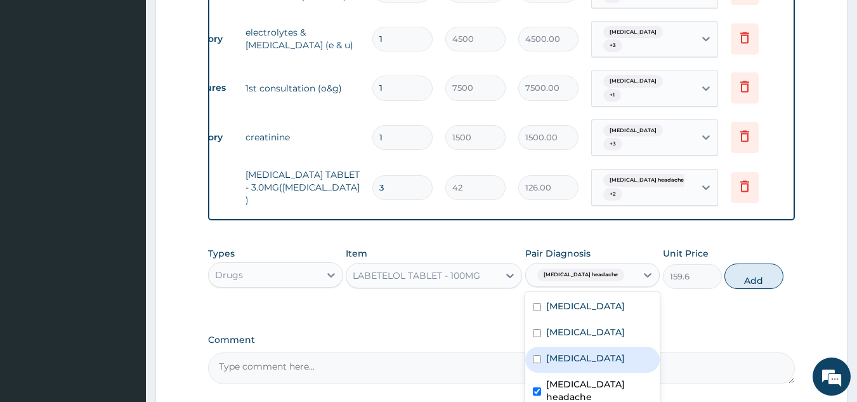
click at [628, 348] on div "Electrolyte imbalance" at bounding box center [592, 359] width 135 height 26
checkbox input "true"
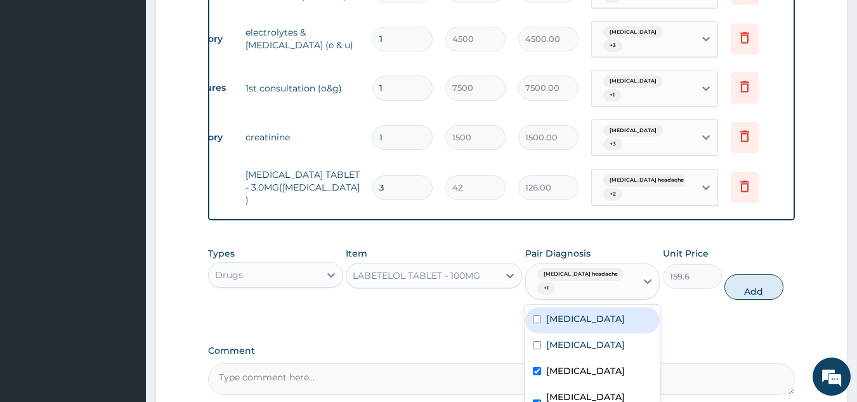
click at [616, 319] on label "Essential hypertension" at bounding box center [585, 318] width 79 height 13
checkbox input "true"
drag, startPoint x: 756, startPoint y: 285, endPoint x: 239, endPoint y: 90, distance: 552.7
click at [755, 285] on button "Add" at bounding box center [754, 286] width 59 height 25
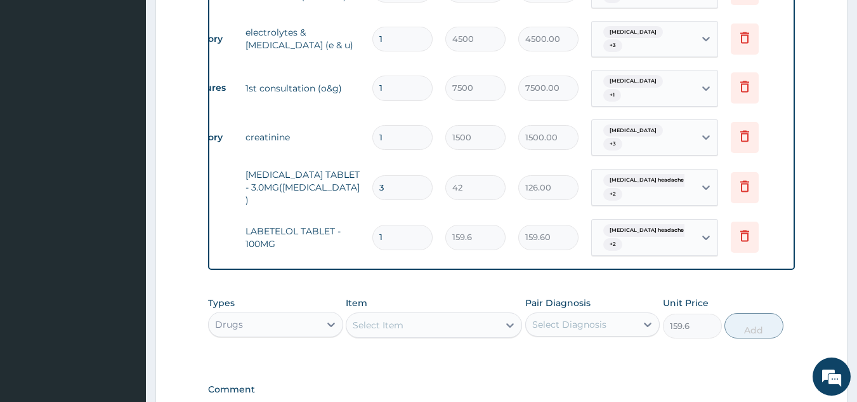
type input "0"
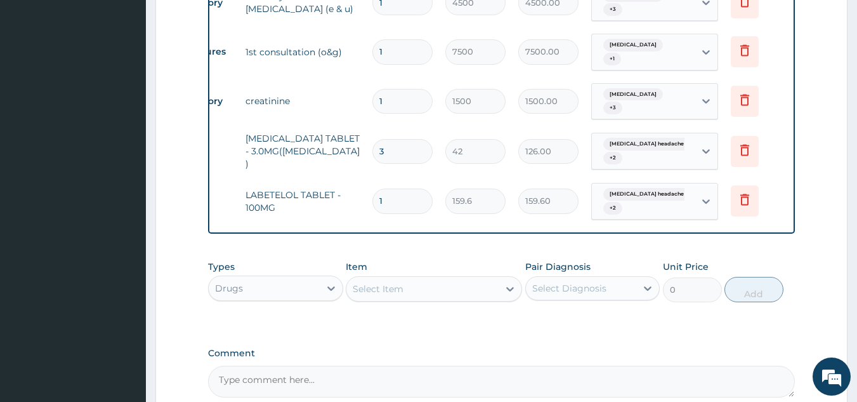
scroll to position [697, 0]
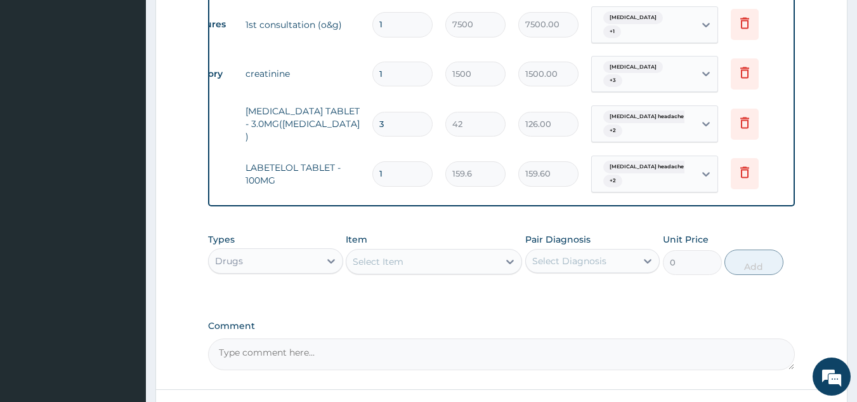
click at [426, 261] on div "Select Item" at bounding box center [422, 261] width 152 height 20
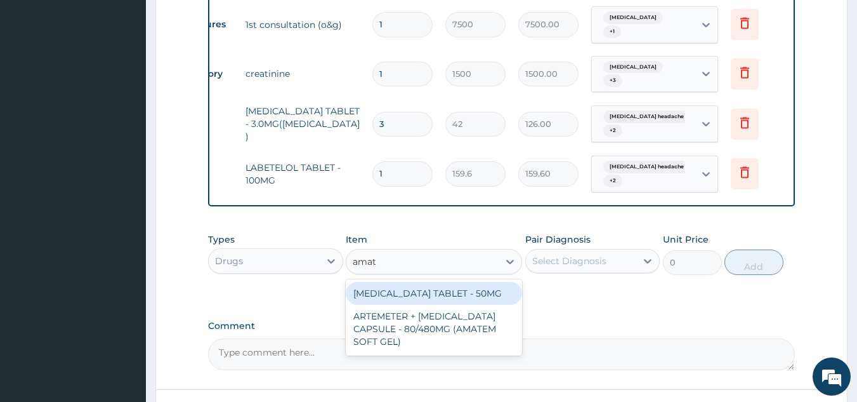
type input "amate"
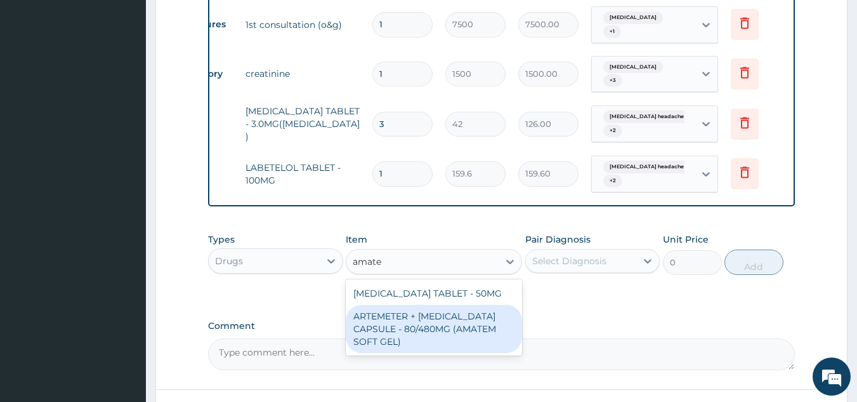
click at [465, 319] on div "ARTEMETER + LUMEFANTRINE CAPSULE - 80/480MG (AMATEM SOFT GEL)" at bounding box center [434, 329] width 176 height 48
type input "420"
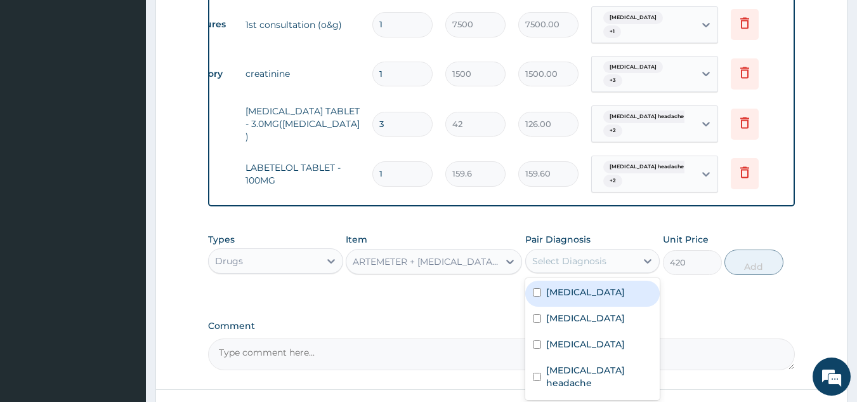
click at [578, 249] on div "Select Diagnosis" at bounding box center [592, 261] width 135 height 24
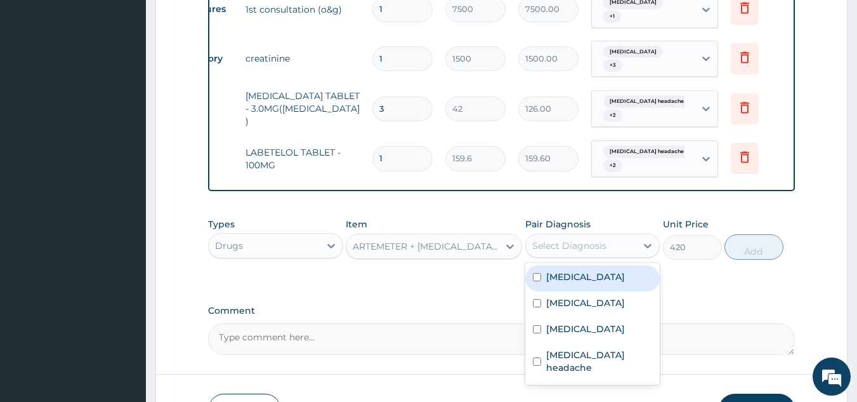
scroll to position [796, 0]
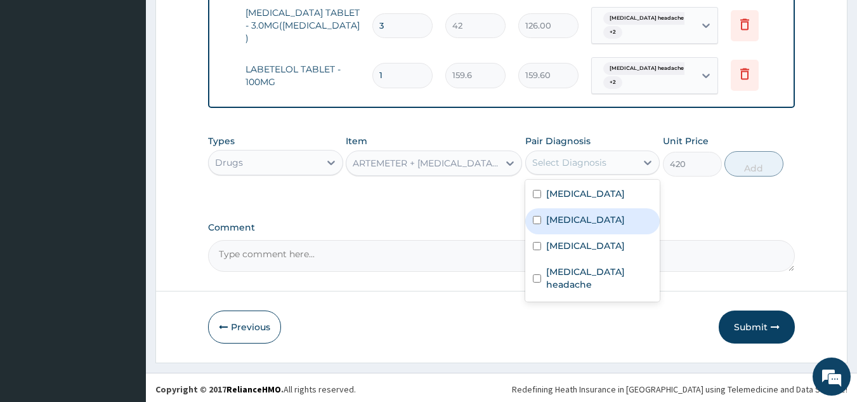
drag, startPoint x: 573, startPoint y: 220, endPoint x: 689, endPoint y: 187, distance: 120.1
click at [577, 220] on label "Malaria" at bounding box center [585, 219] width 79 height 13
checkbox input "true"
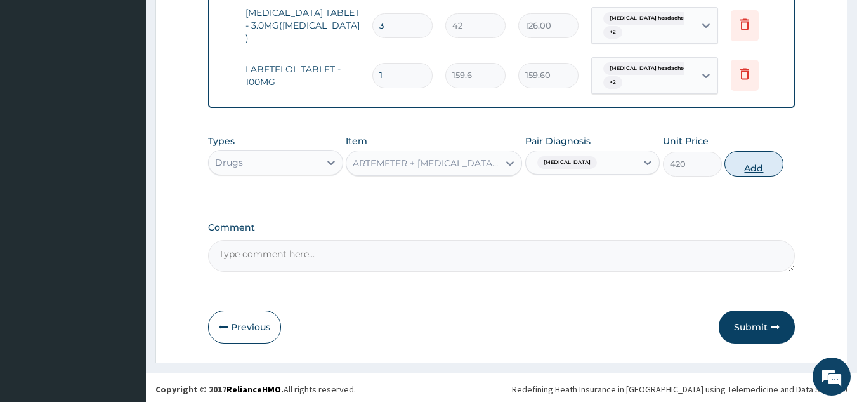
click at [760, 162] on button "Add" at bounding box center [754, 163] width 59 height 25
type input "0"
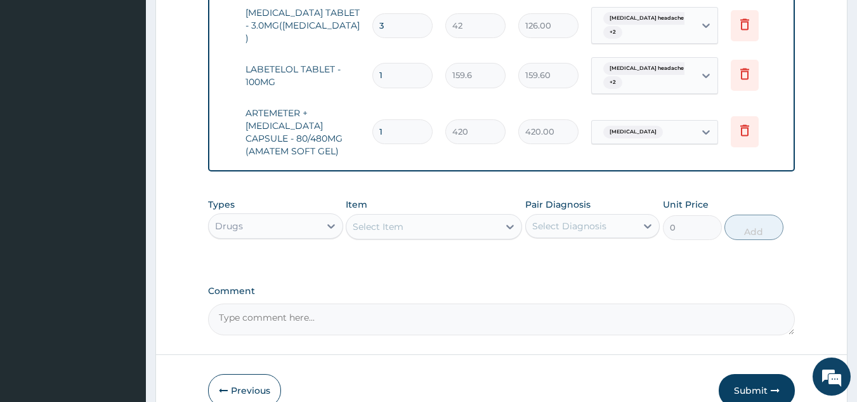
drag, startPoint x: 402, startPoint y: 119, endPoint x: 338, endPoint y: 146, distance: 69.4
click at [339, 147] on tr "Drugs ARTEMETER + LUMEFANTRINE CAPSULE - 80/480MG (AMATEM SOFT GEL) 1 420 420.0…" at bounding box center [477, 131] width 622 height 63
type input "6"
type input "2520.00"
type input "6"
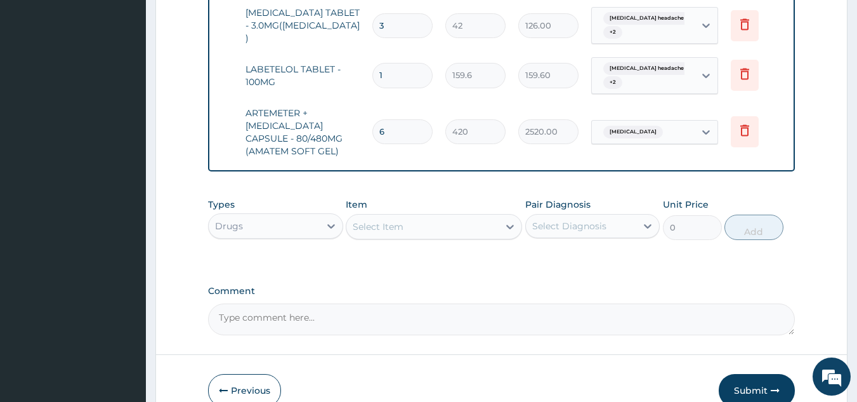
click at [424, 234] on div "Select Item" at bounding box center [422, 226] width 152 height 20
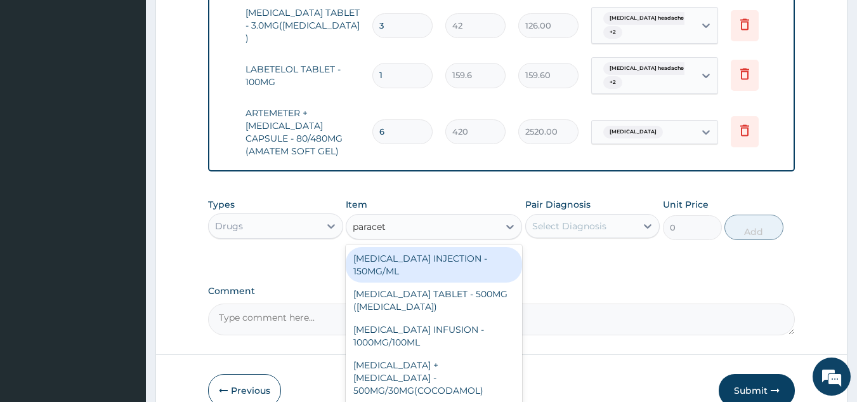
type input "paraceta"
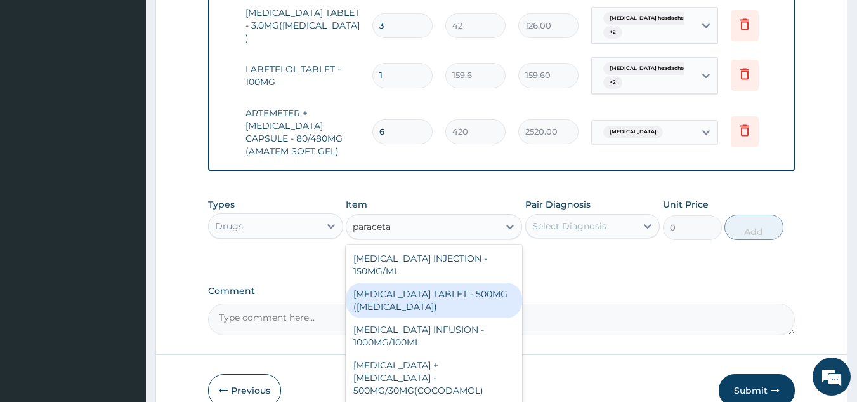
click at [478, 292] on div "PARACETAMOL TABLET - 500MG (PANADOL)" at bounding box center [434, 300] width 176 height 36
type input "42"
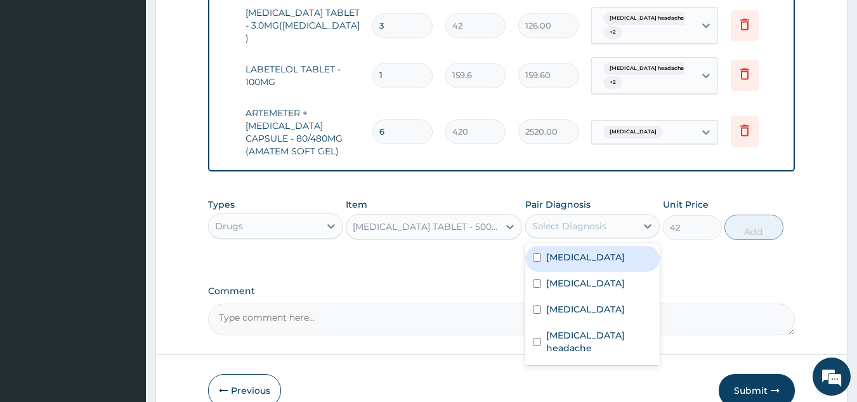
drag, startPoint x: 591, startPoint y: 222, endPoint x: 588, endPoint y: 267, distance: 45.1
click at [591, 222] on div "Select Diagnosis" at bounding box center [569, 226] width 74 height 13
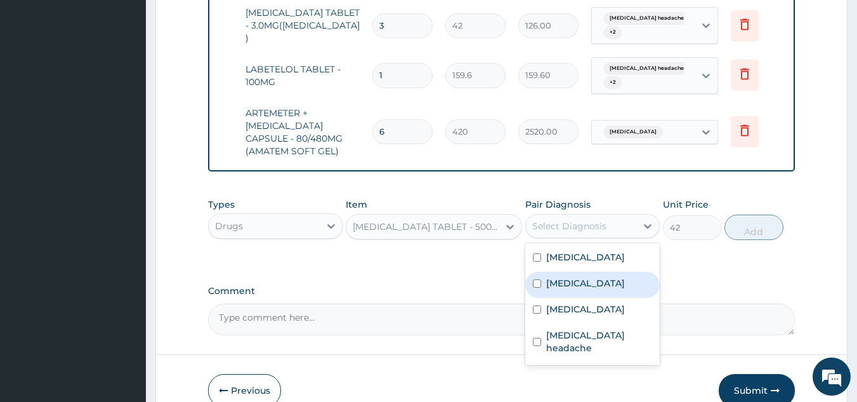
click at [591, 272] on div "Malaria" at bounding box center [592, 285] width 135 height 26
checkbox input "true"
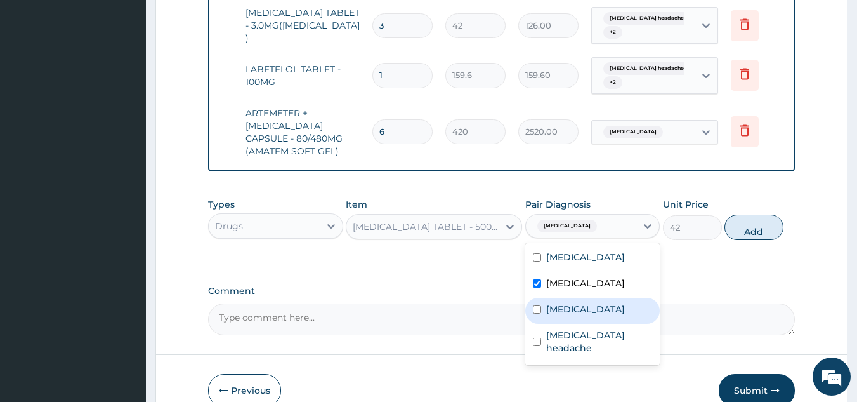
drag, startPoint x: 641, startPoint y: 312, endPoint x: 689, endPoint y: 275, distance: 59.8
click at [625, 310] on label "Electrolyte imbalance" at bounding box center [585, 309] width 79 height 13
checkbox input "true"
click at [761, 220] on button "Add" at bounding box center [754, 226] width 59 height 25
type input "0"
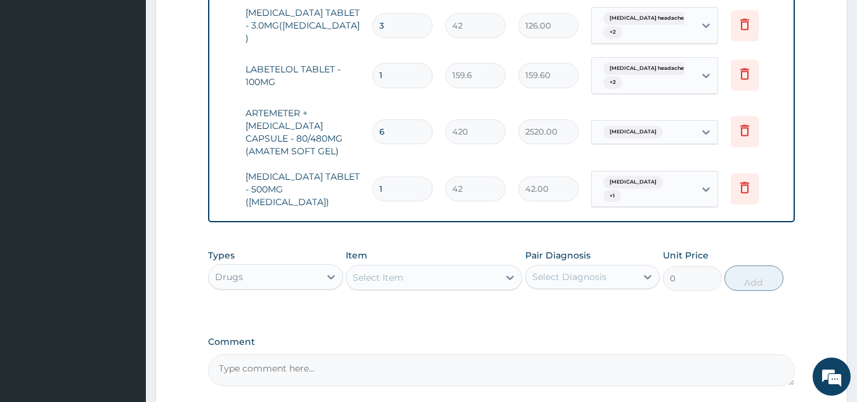
type input "18"
type input "756.00"
type input "19"
type input "798.00"
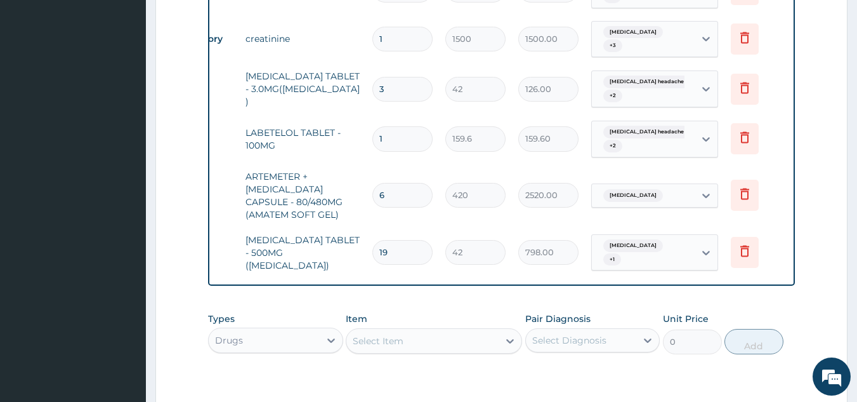
scroll to position [903, 0]
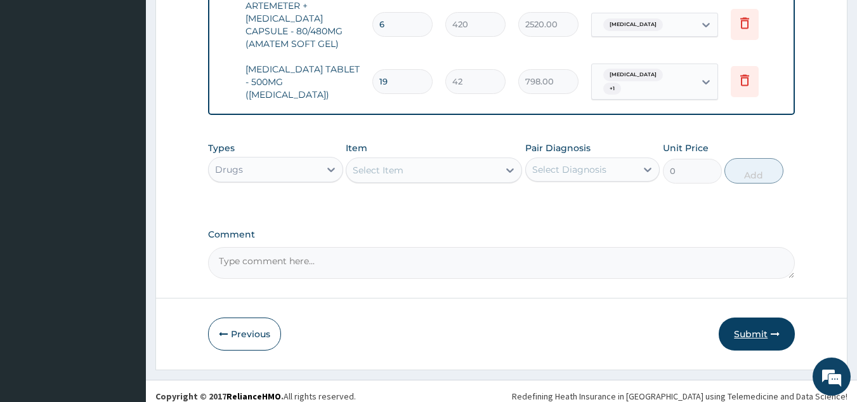
type input "19"
click at [759, 329] on button "Submit" at bounding box center [757, 333] width 76 height 33
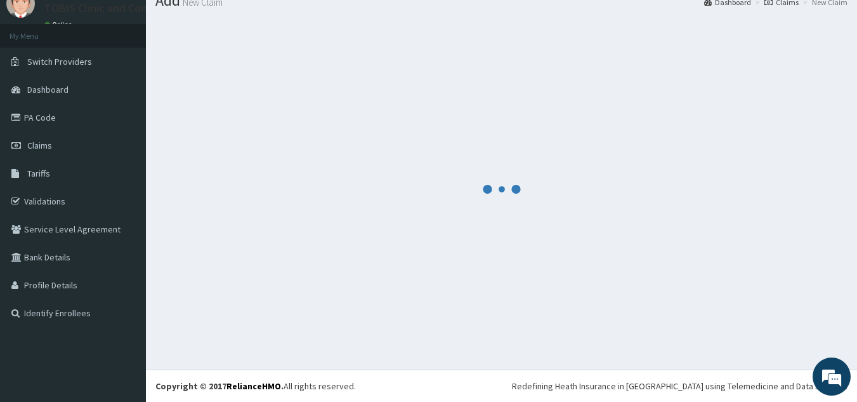
scroll to position [49, 0]
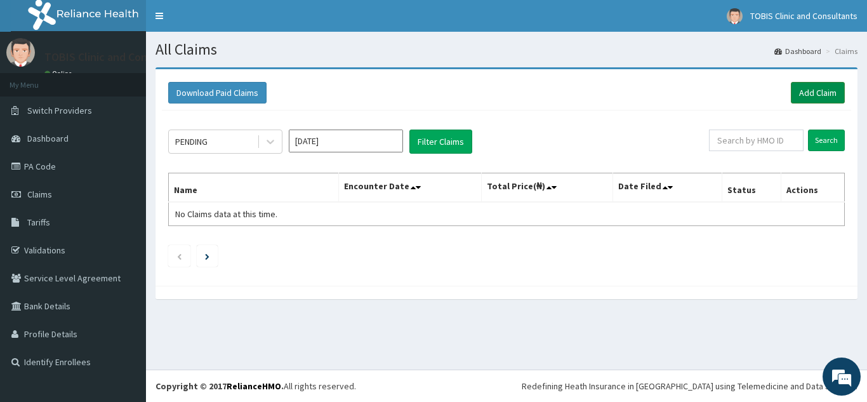
click at [812, 93] on link "Add Claim" at bounding box center [818, 93] width 54 height 22
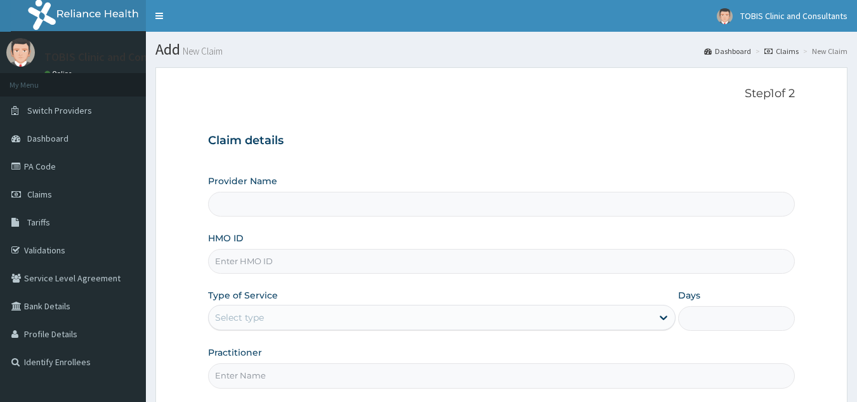
type input "Tobis Clinic and Consultants"
click at [520, 157] on div "Claim details Provider Name Tobis Clinic and Consultants HMO ID Type of Service…" at bounding box center [502, 254] width 588 height 267
